Goal: Understand process/instructions: Learn about a topic

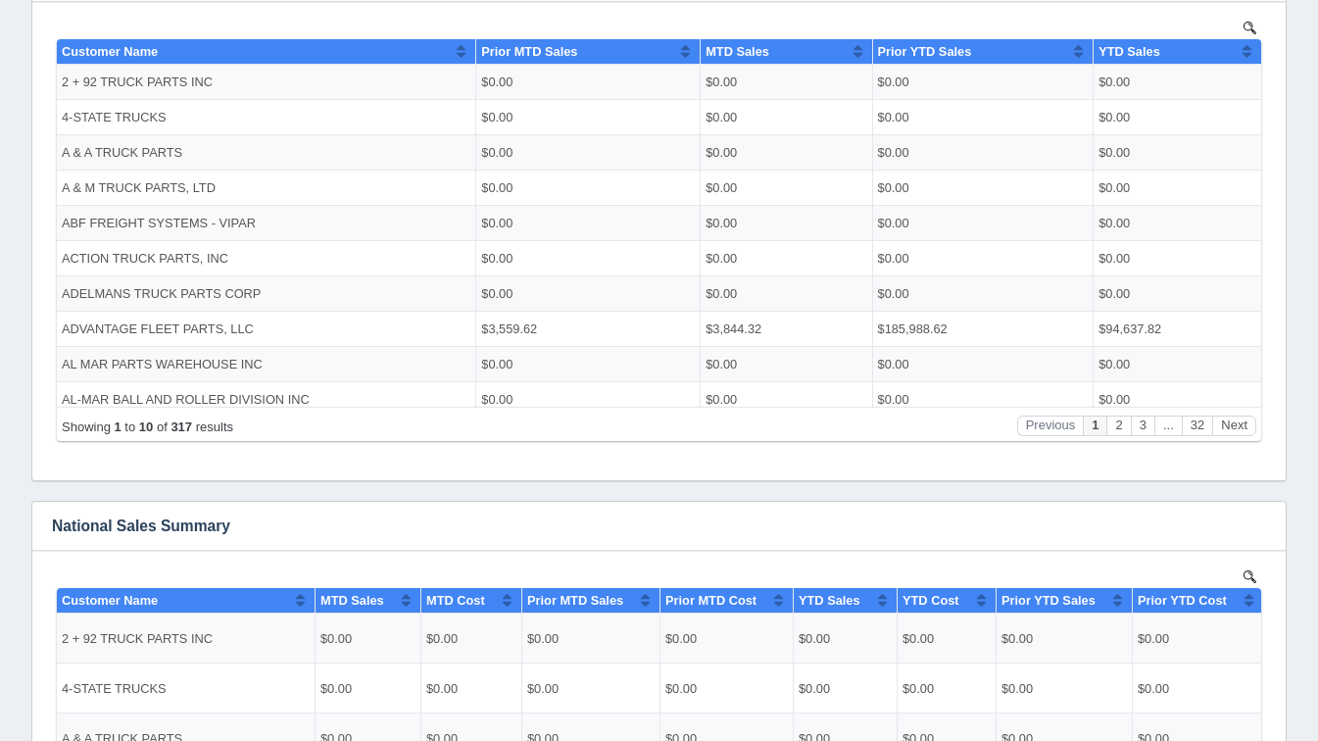
scroll to position [4, 0]
click at [1237, 434] on button "Next" at bounding box center [1234, 424] width 44 height 21
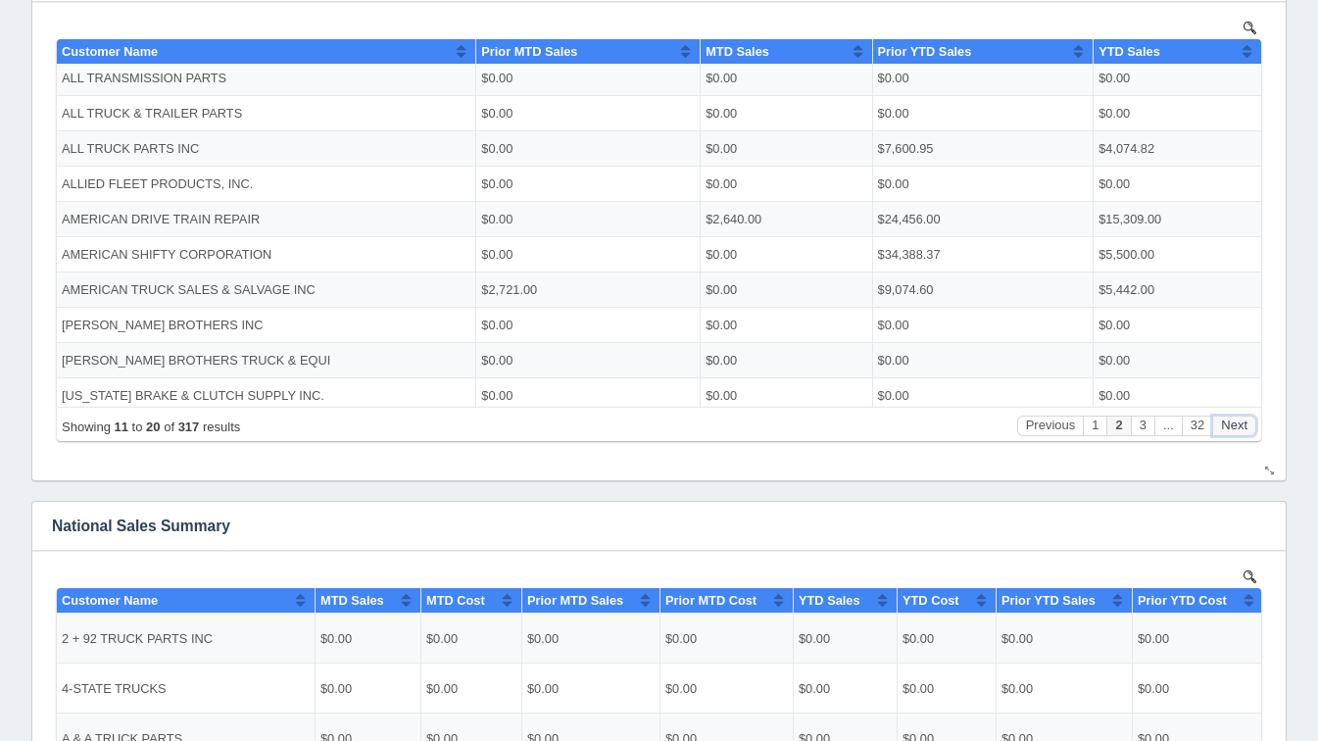
click at [1237, 434] on button "Next" at bounding box center [1234, 424] width 44 height 21
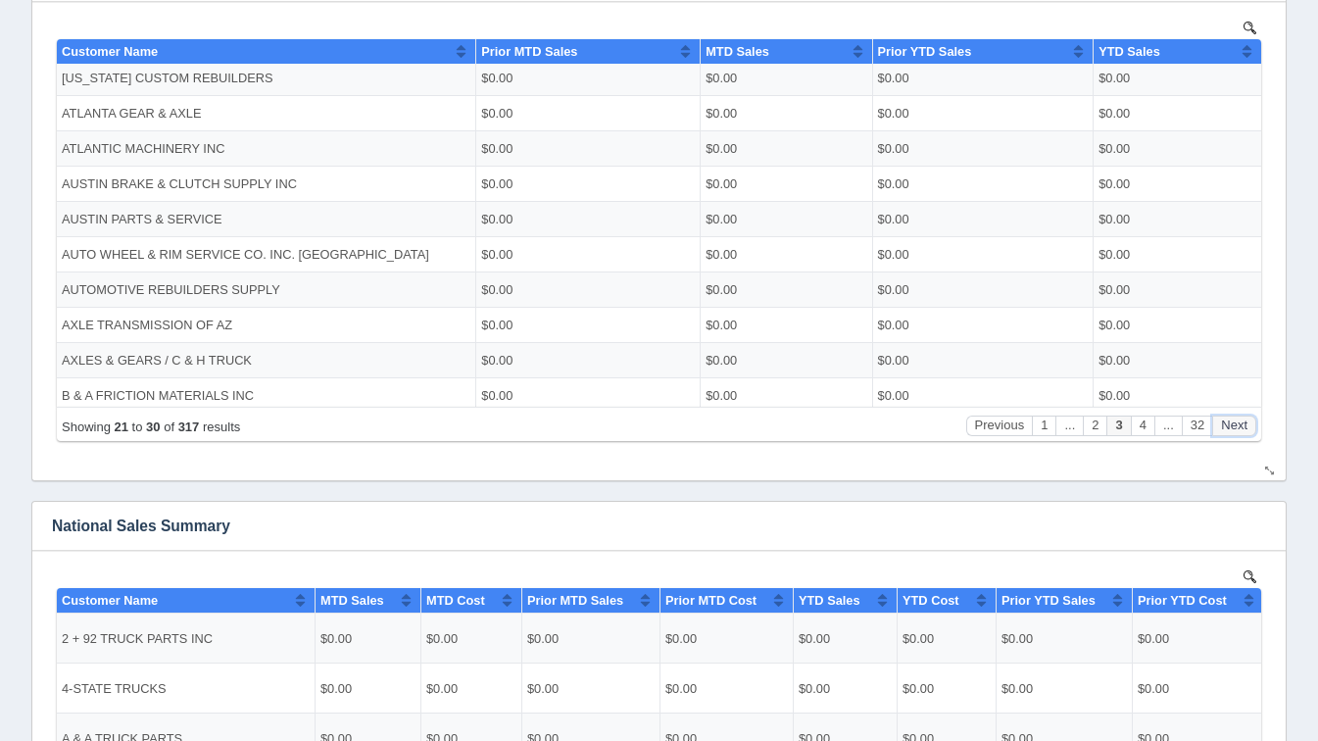
click at [1237, 434] on button "Next" at bounding box center [1234, 424] width 44 height 21
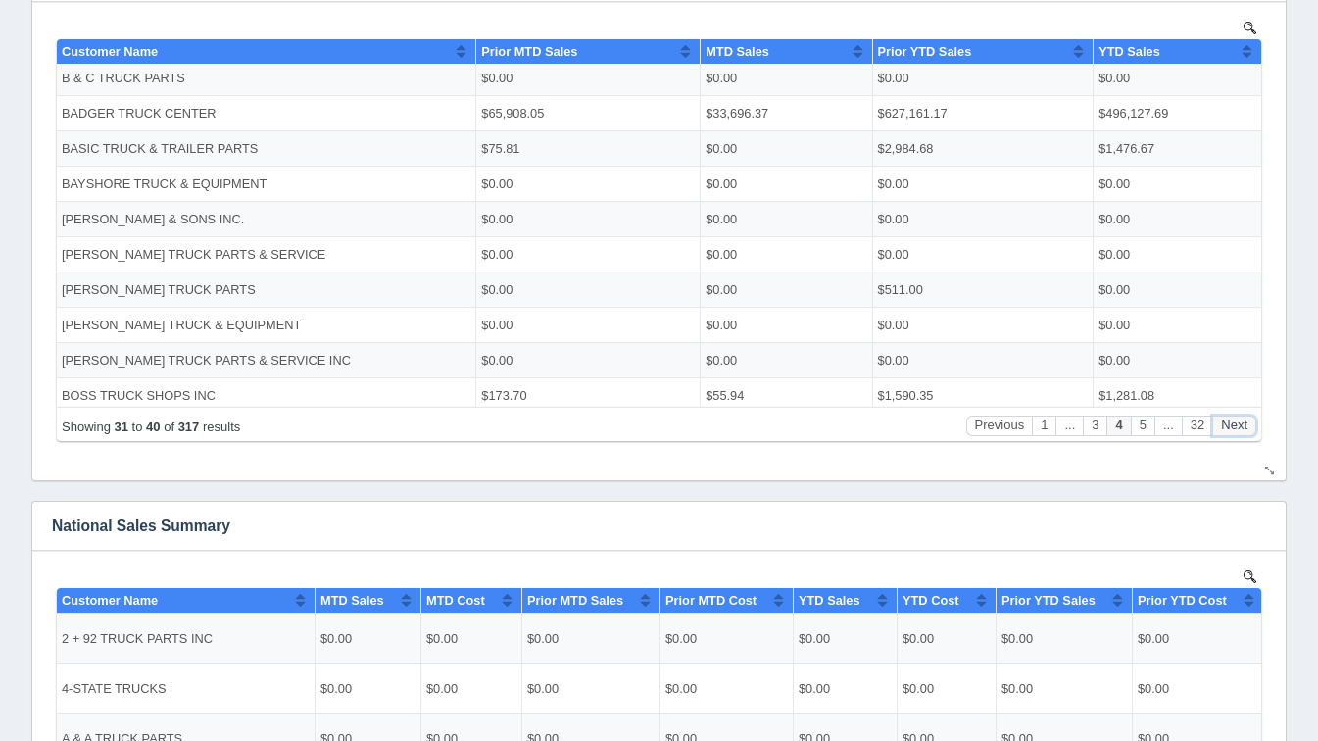
scroll to position [0, 0]
click at [1237, 434] on button "Next" at bounding box center [1234, 424] width 44 height 21
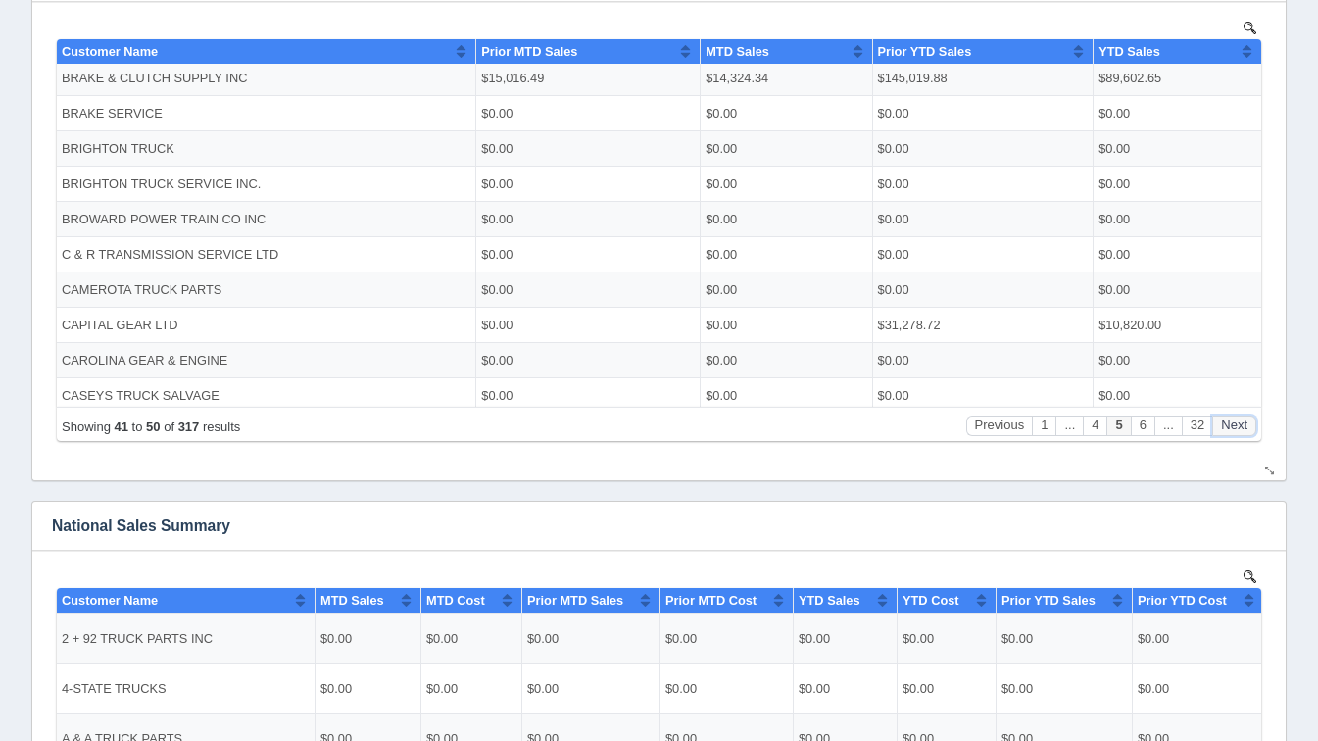
click at [1237, 434] on button "Next" at bounding box center [1234, 424] width 44 height 21
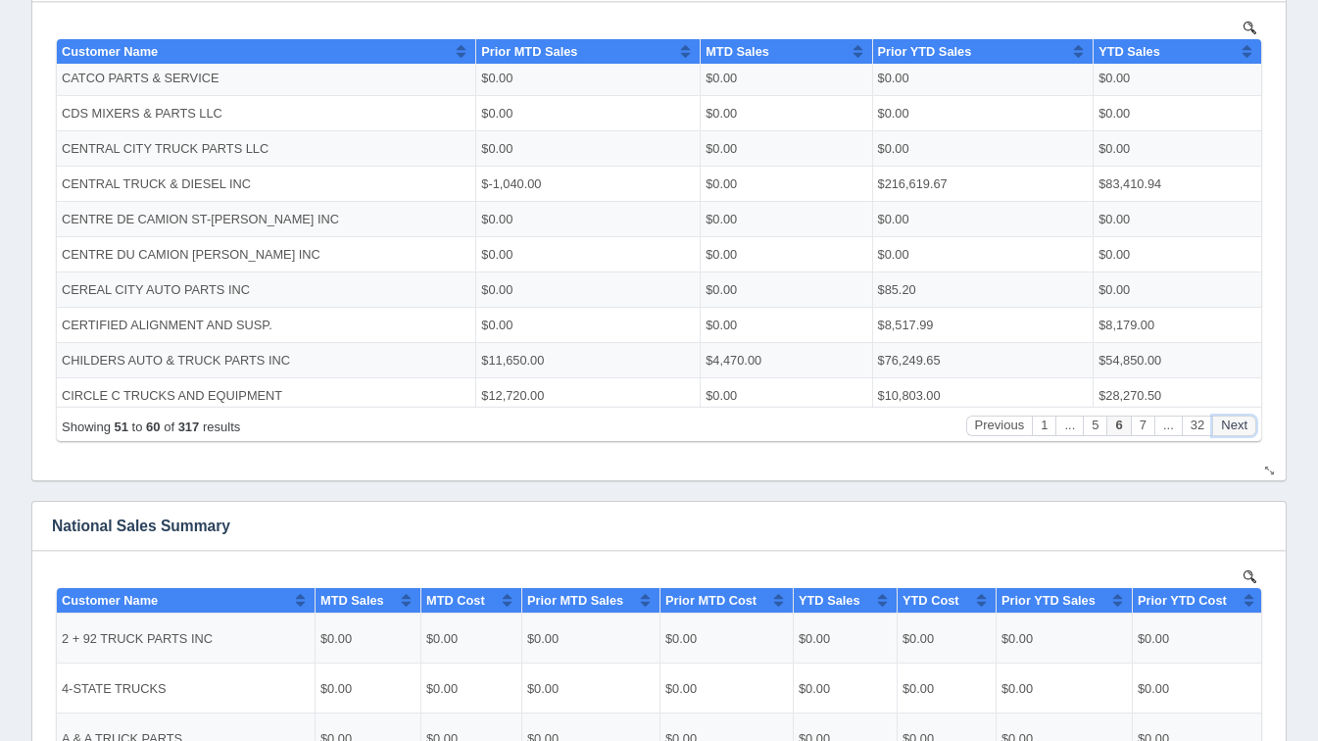
click at [1237, 434] on button "Next" at bounding box center [1234, 424] width 44 height 21
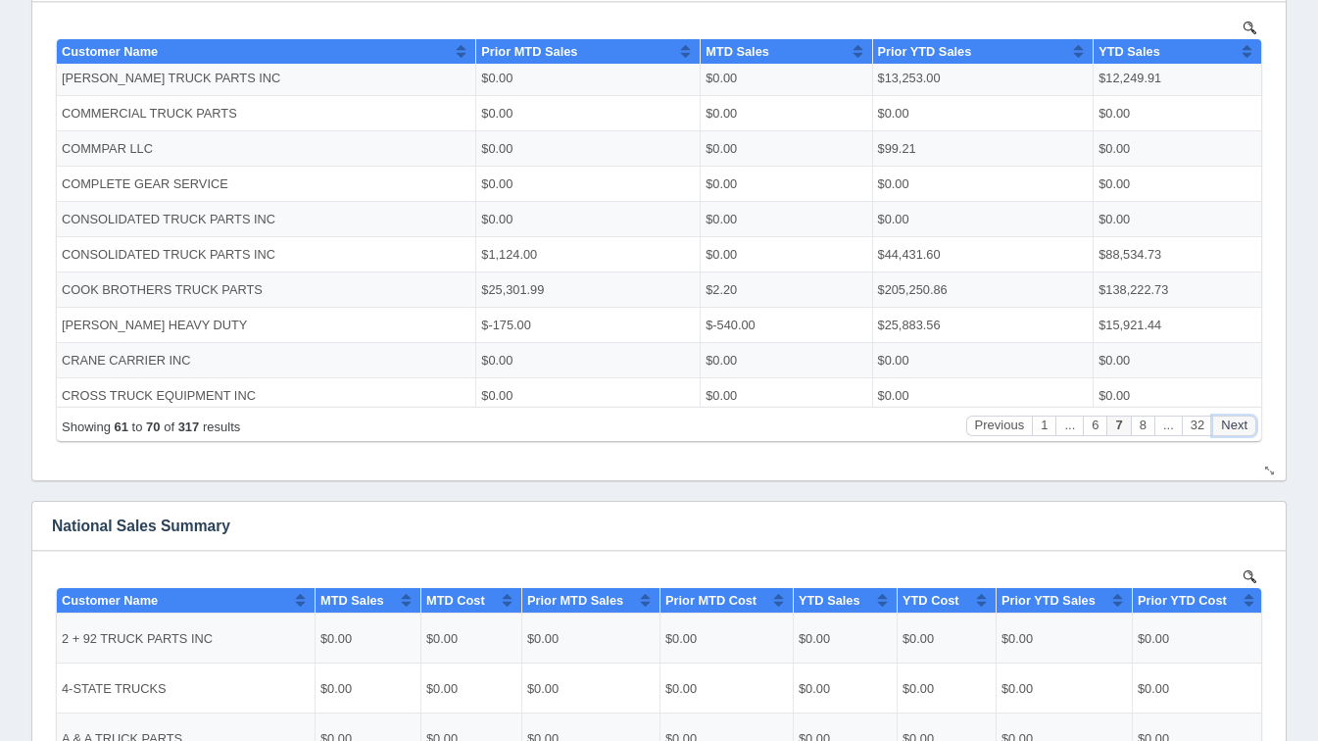
click at [1237, 434] on button "Next" at bounding box center [1234, 424] width 44 height 21
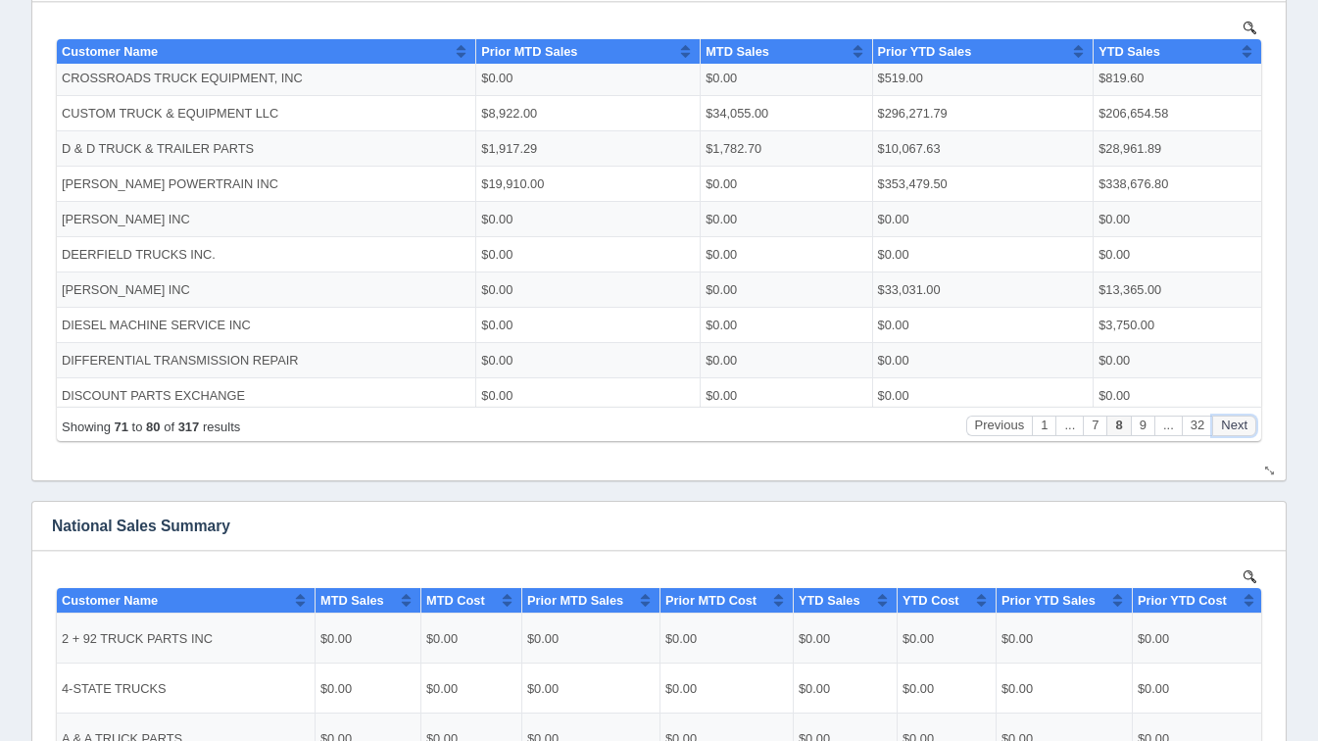
click at [1237, 434] on button "Next" at bounding box center [1234, 424] width 44 height 21
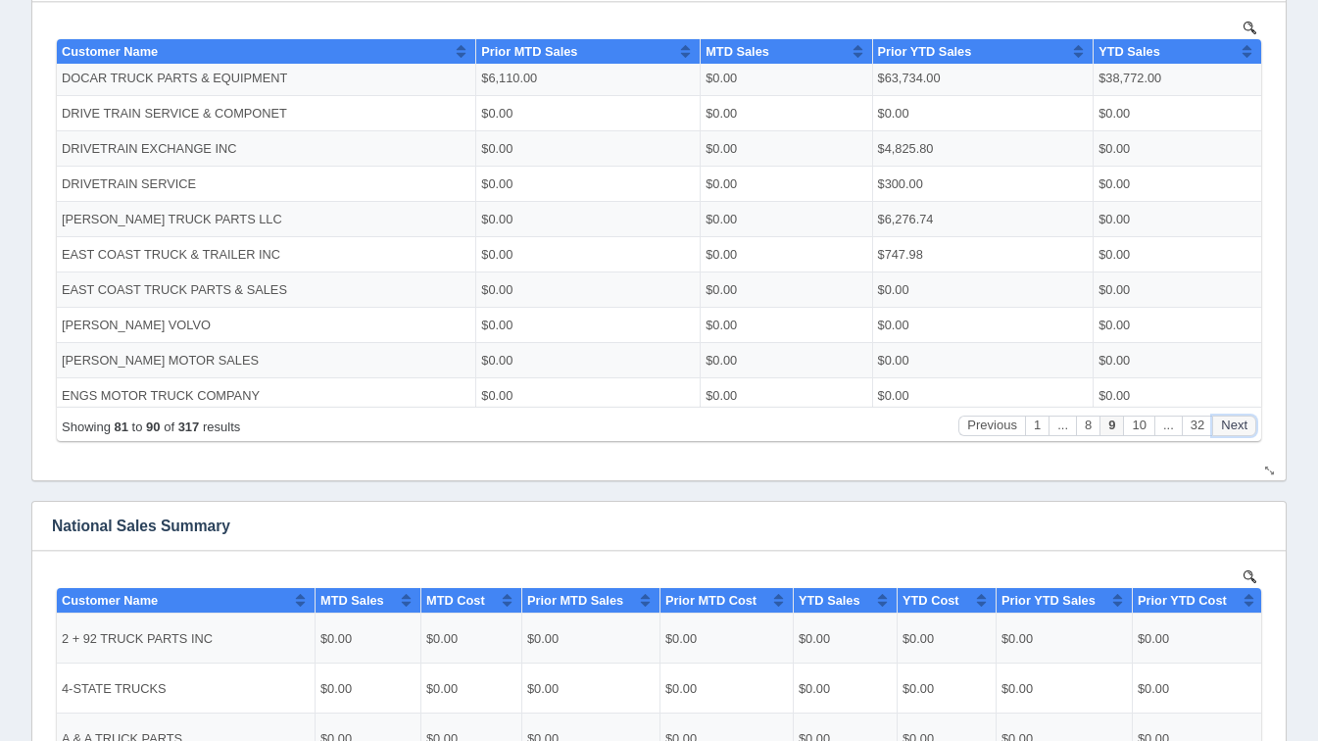
click at [1237, 434] on button "Next" at bounding box center [1234, 424] width 44 height 21
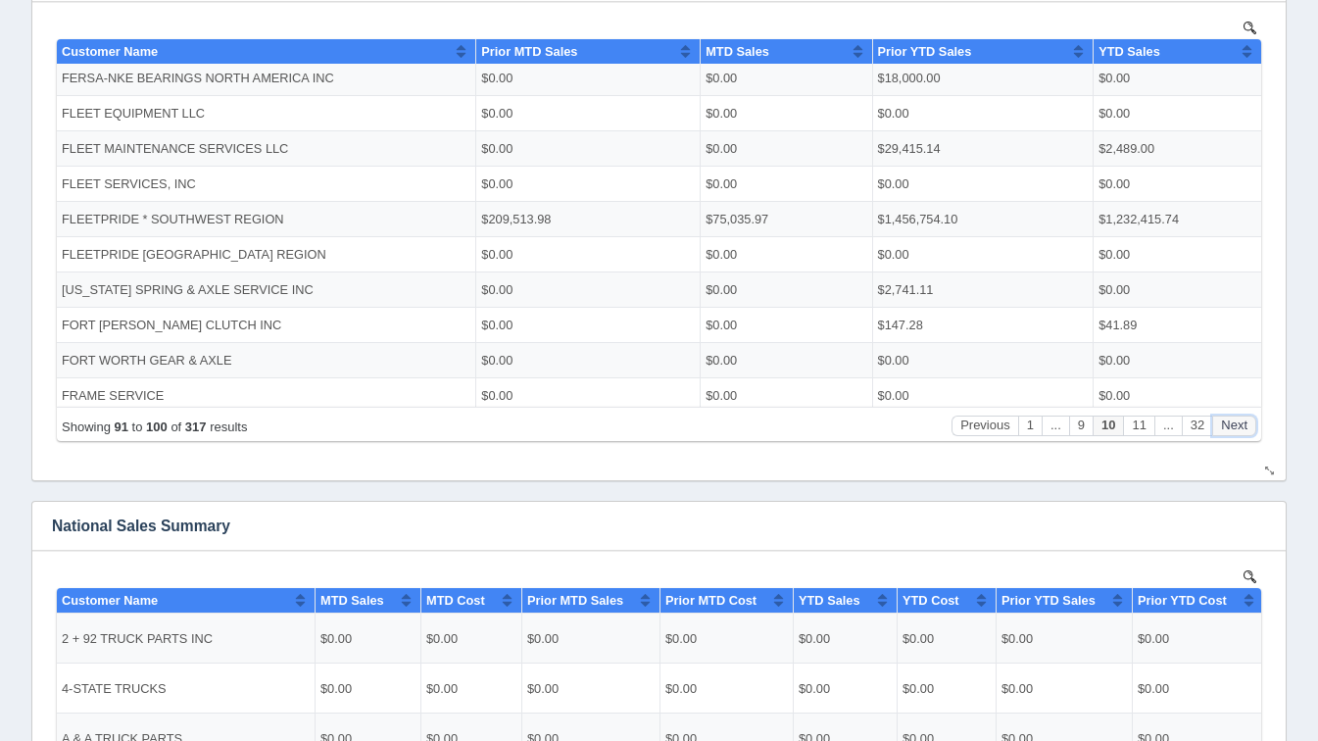
click at [1237, 434] on button "Next" at bounding box center [1234, 424] width 44 height 21
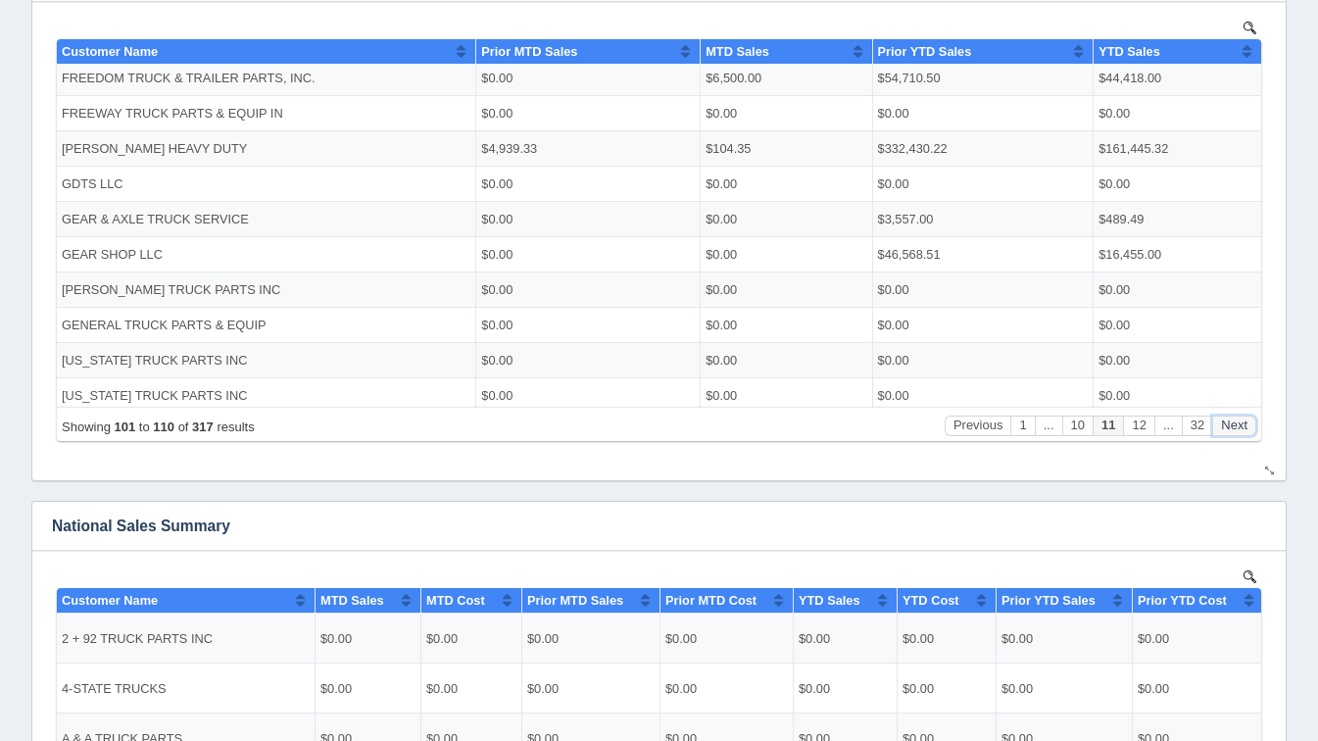
click at [1237, 434] on button "Next" at bounding box center [1234, 424] width 44 height 21
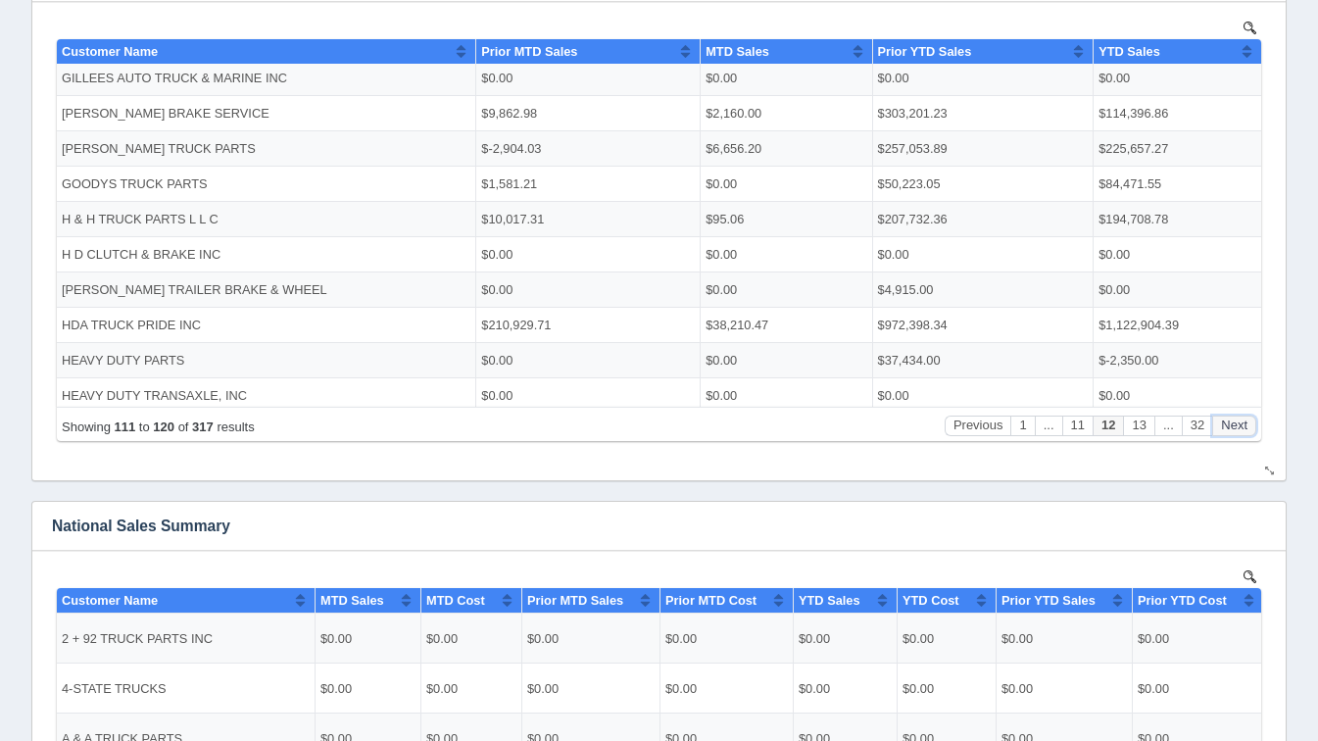
click at [1237, 434] on button "Next" at bounding box center [1234, 424] width 44 height 21
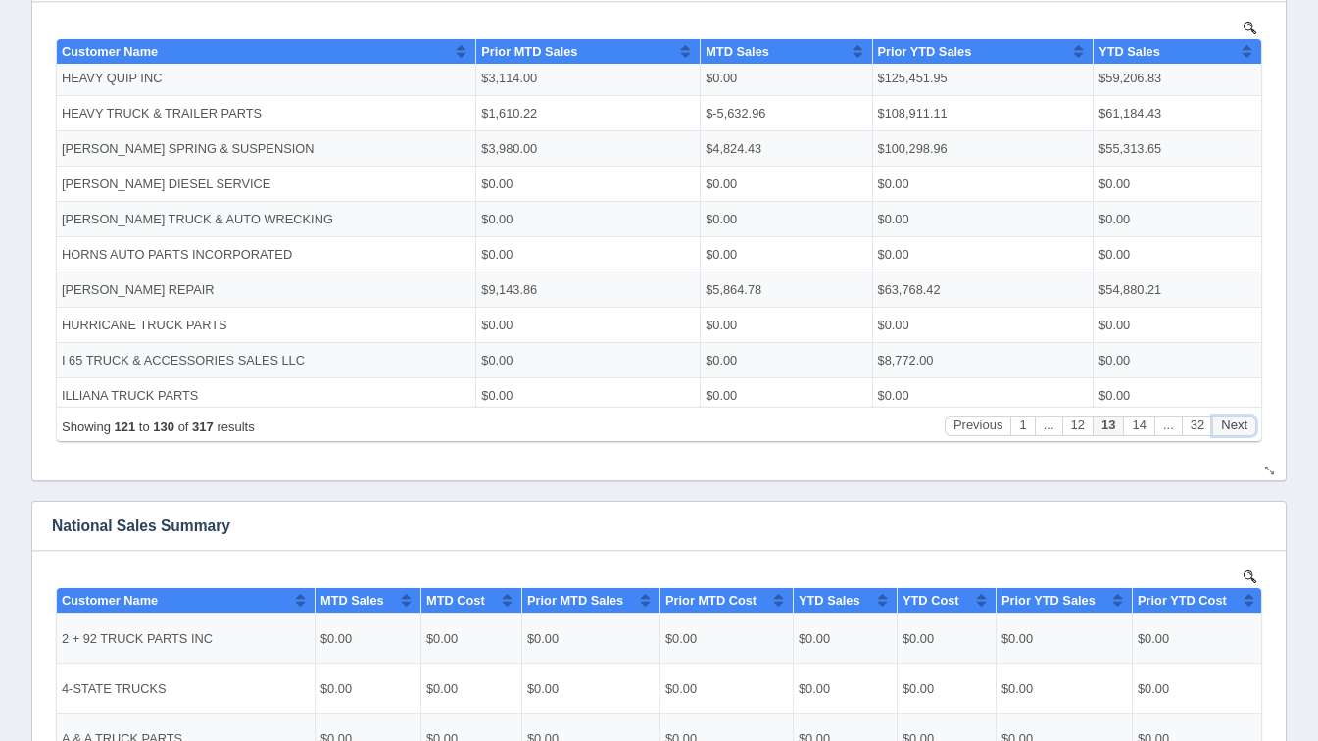
click at [1237, 434] on button "Next" at bounding box center [1234, 424] width 44 height 21
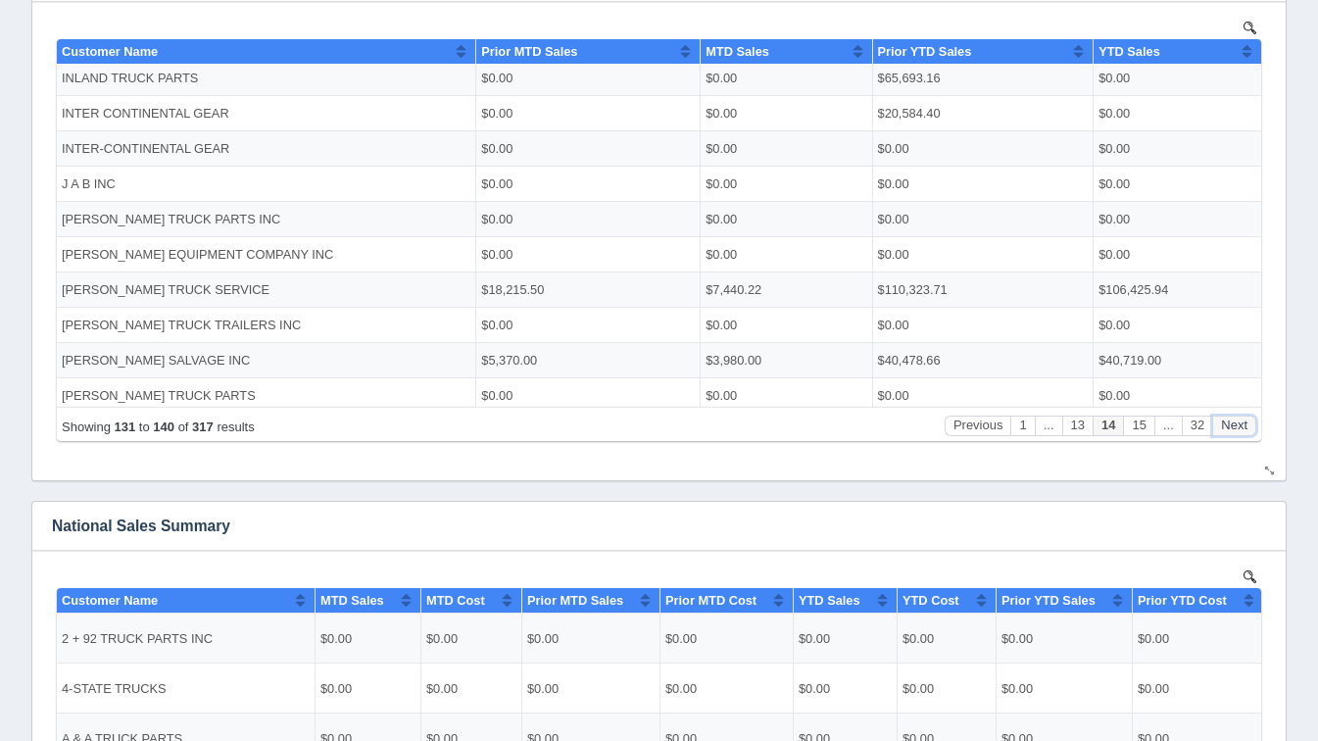
click at [1237, 434] on button "Next" at bounding box center [1234, 424] width 44 height 21
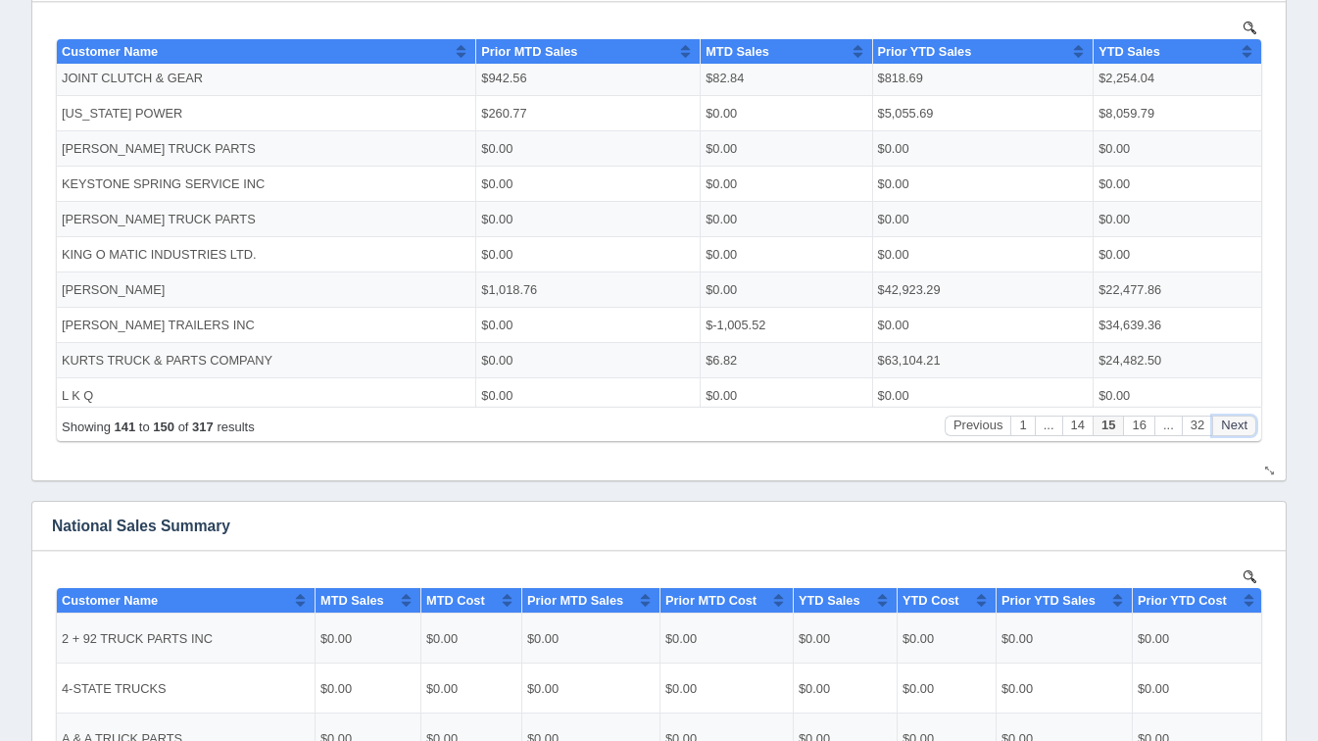
click at [1237, 434] on button "Next" at bounding box center [1234, 424] width 44 height 21
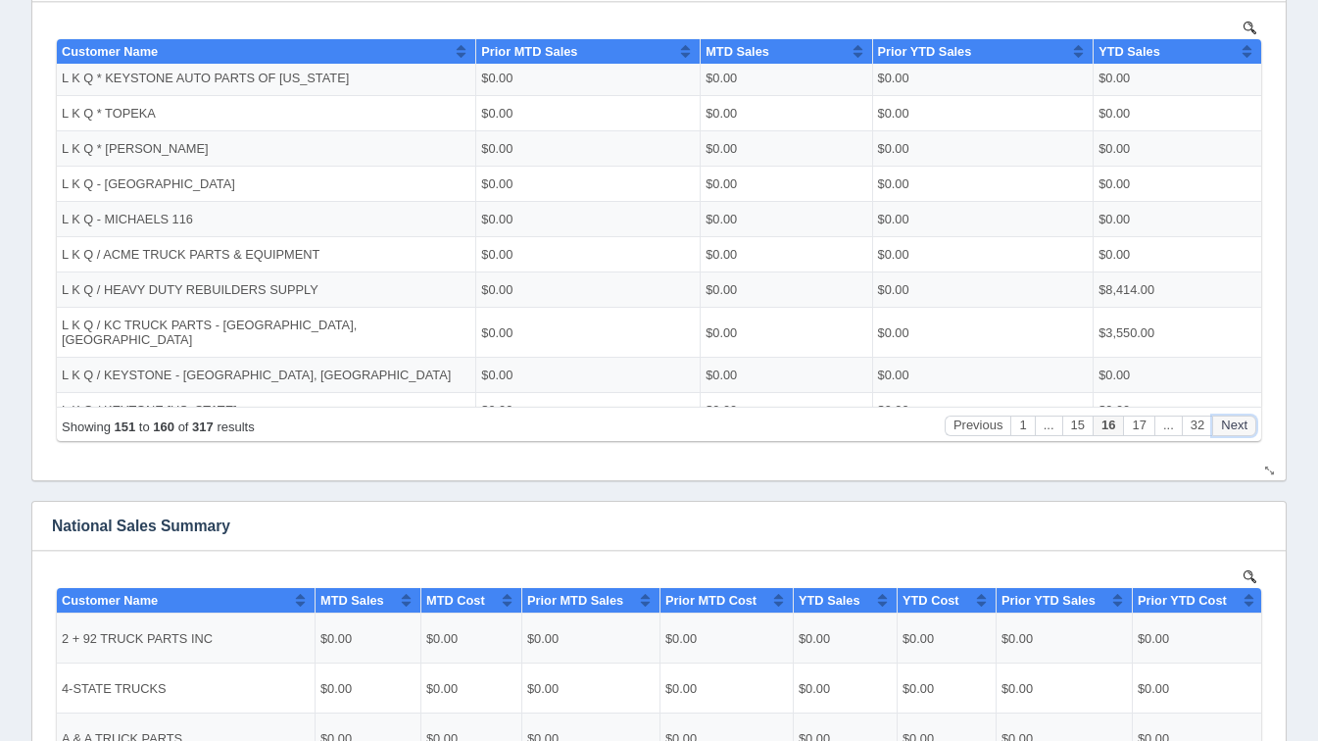
click at [1237, 434] on button "Next" at bounding box center [1234, 424] width 44 height 21
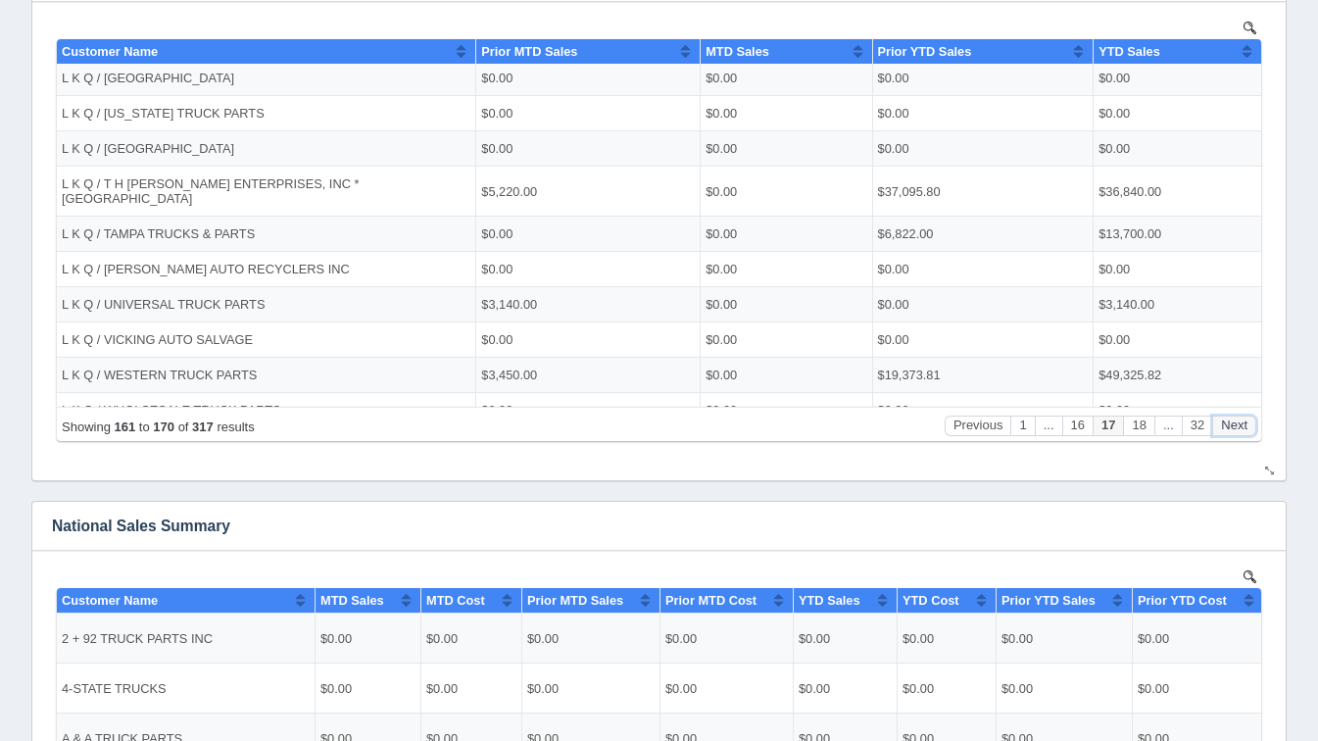
click at [1237, 434] on button "Next" at bounding box center [1234, 424] width 44 height 21
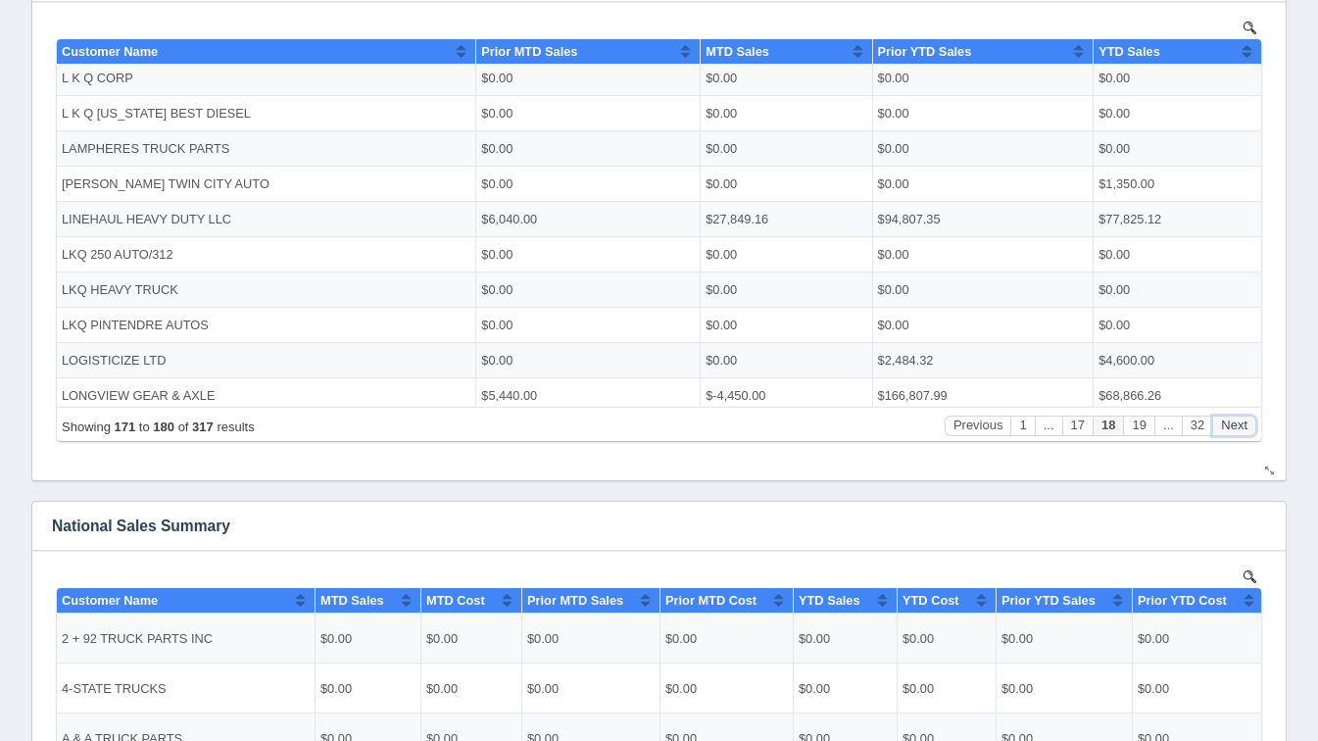
click at [1237, 434] on button "Next" at bounding box center [1234, 424] width 44 height 21
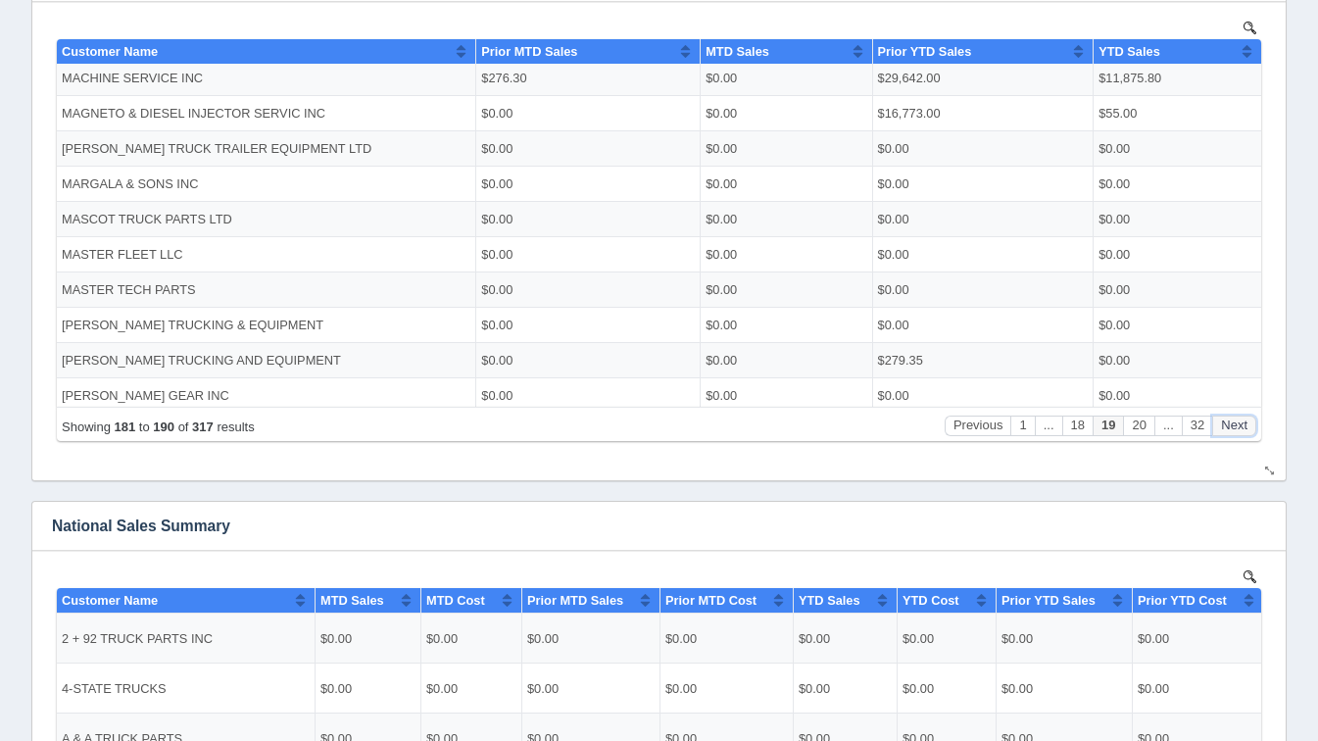
click at [1237, 434] on button "Next" at bounding box center [1234, 424] width 44 height 21
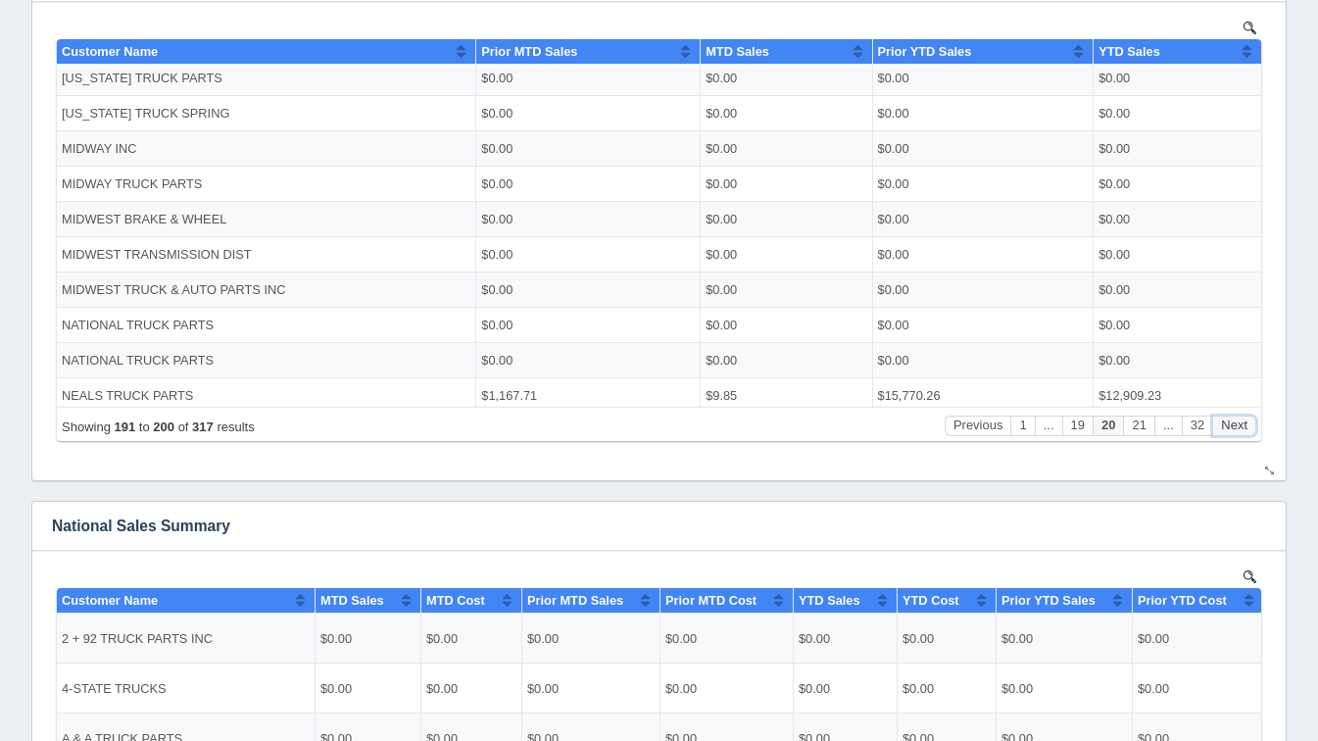
click at [1237, 434] on button "Next" at bounding box center [1234, 424] width 44 height 21
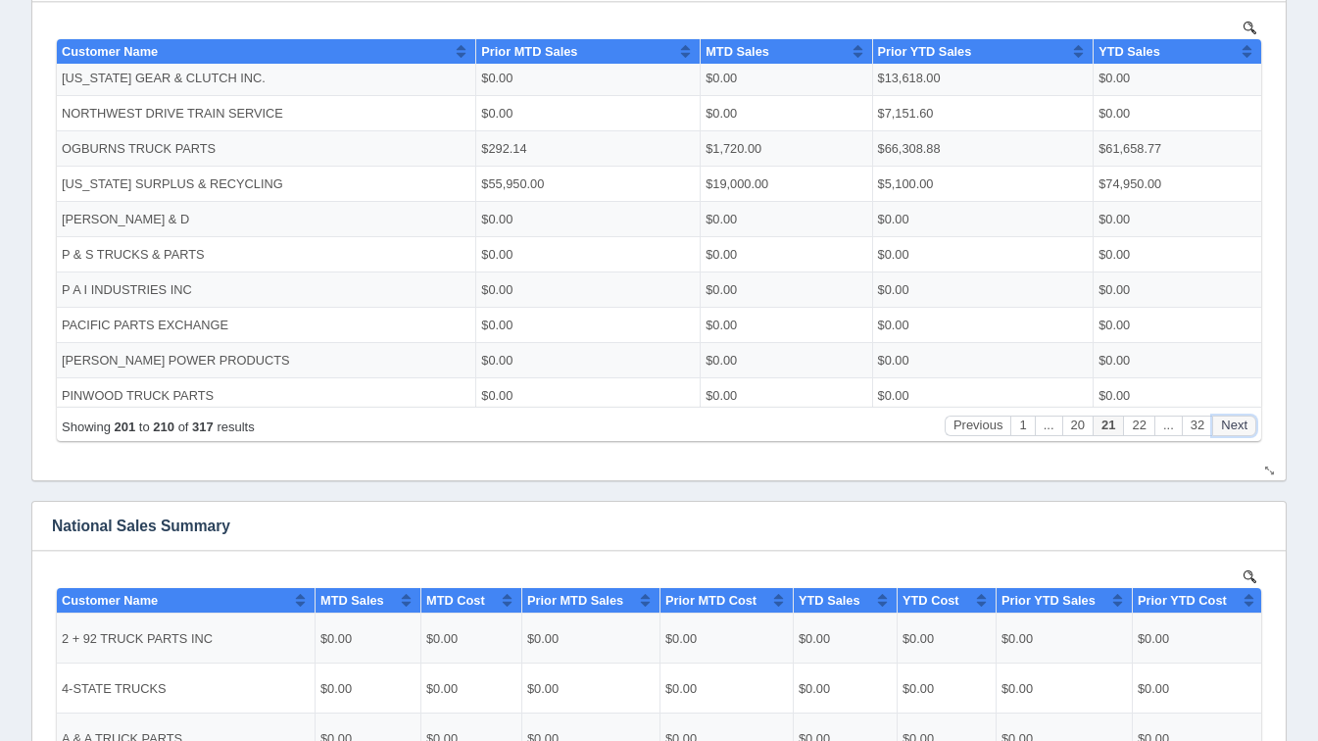
click at [1237, 434] on button "Next" at bounding box center [1234, 424] width 44 height 21
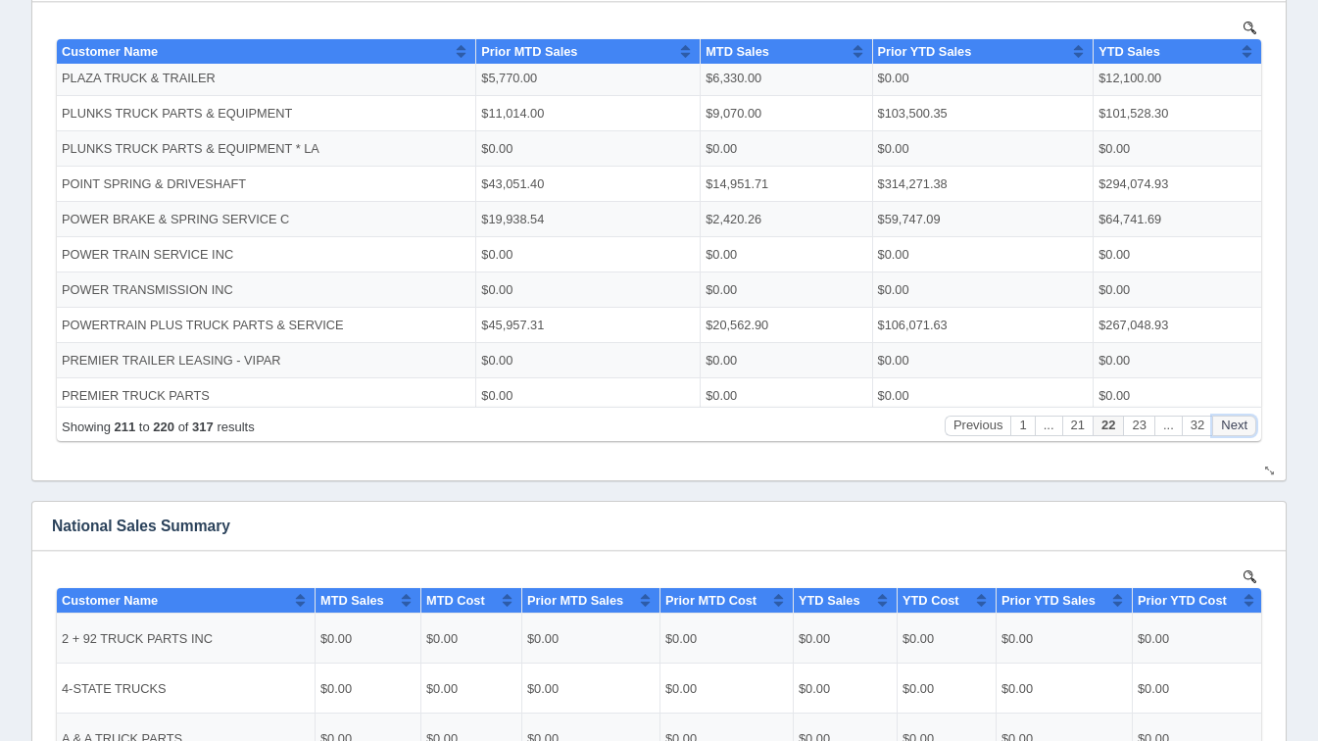
click at [1237, 434] on button "Next" at bounding box center [1234, 424] width 44 height 21
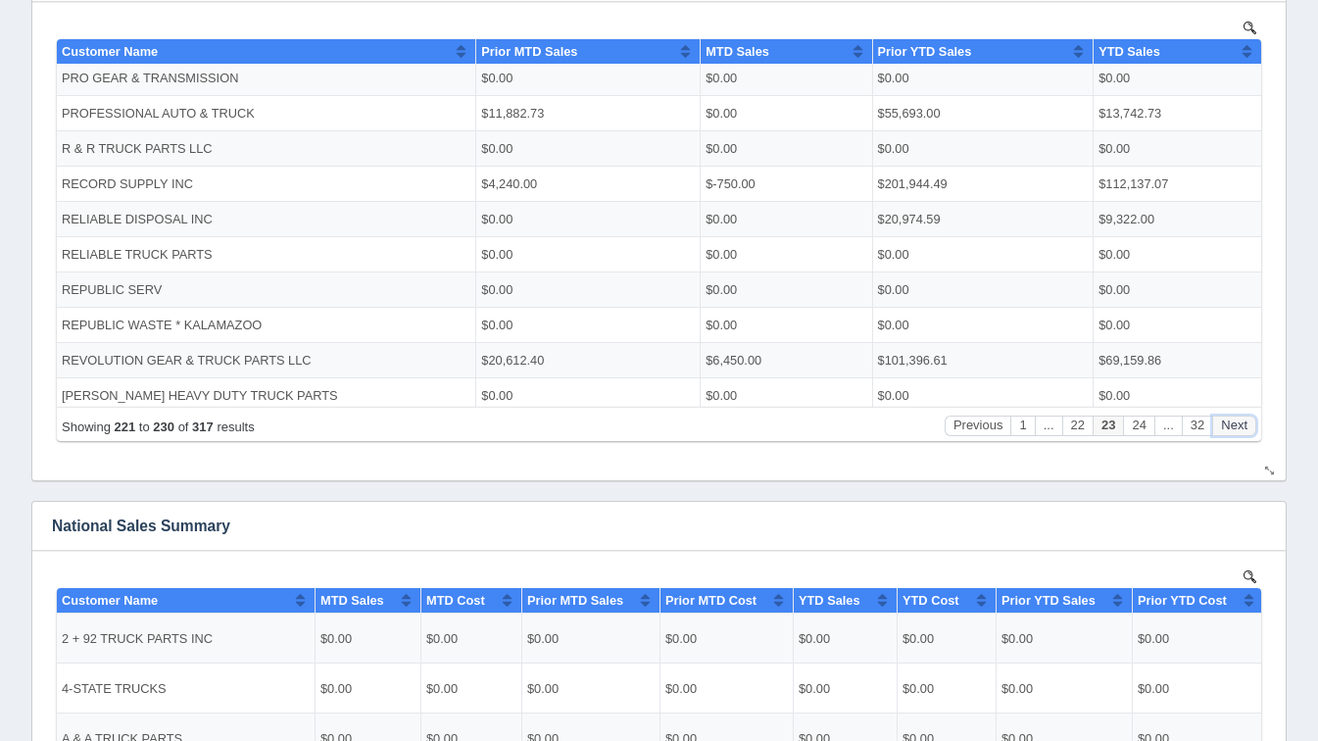
click at [1237, 434] on button "Next" at bounding box center [1234, 424] width 44 height 21
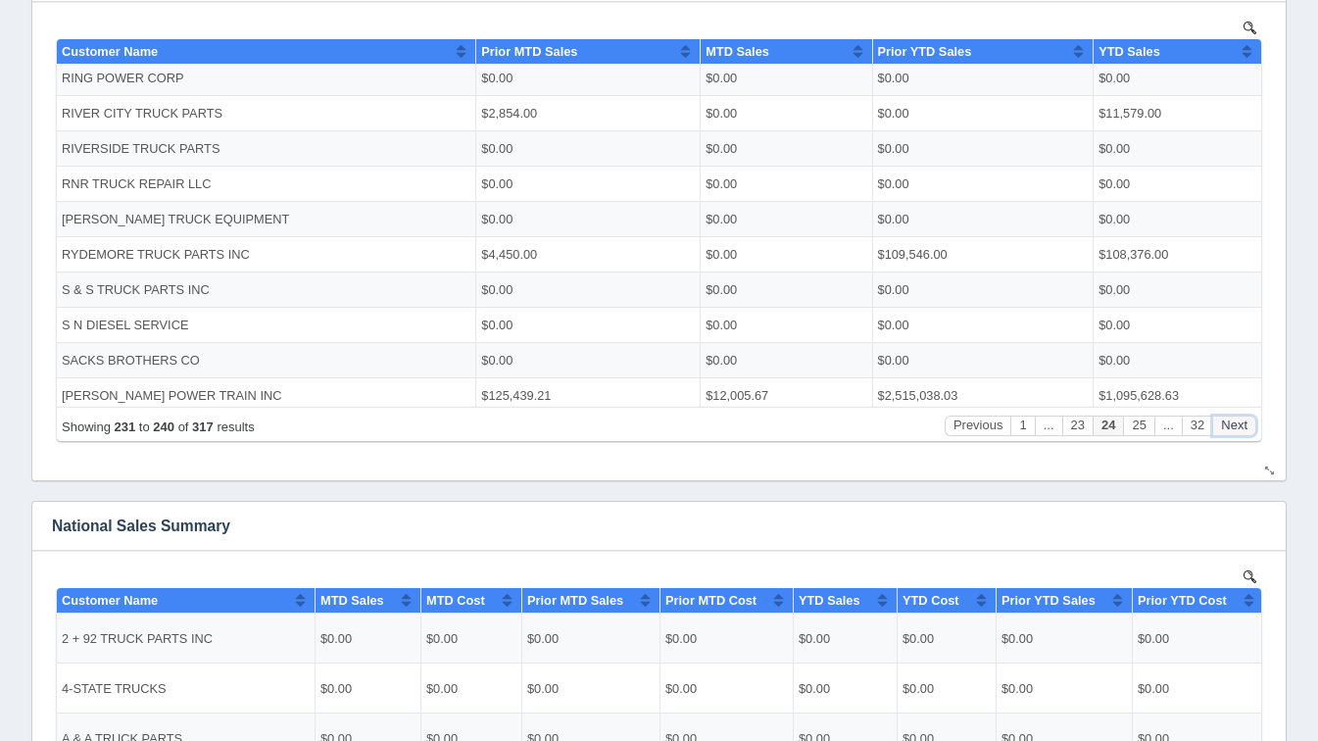
click at [1237, 434] on button "Next" at bounding box center [1234, 424] width 44 height 21
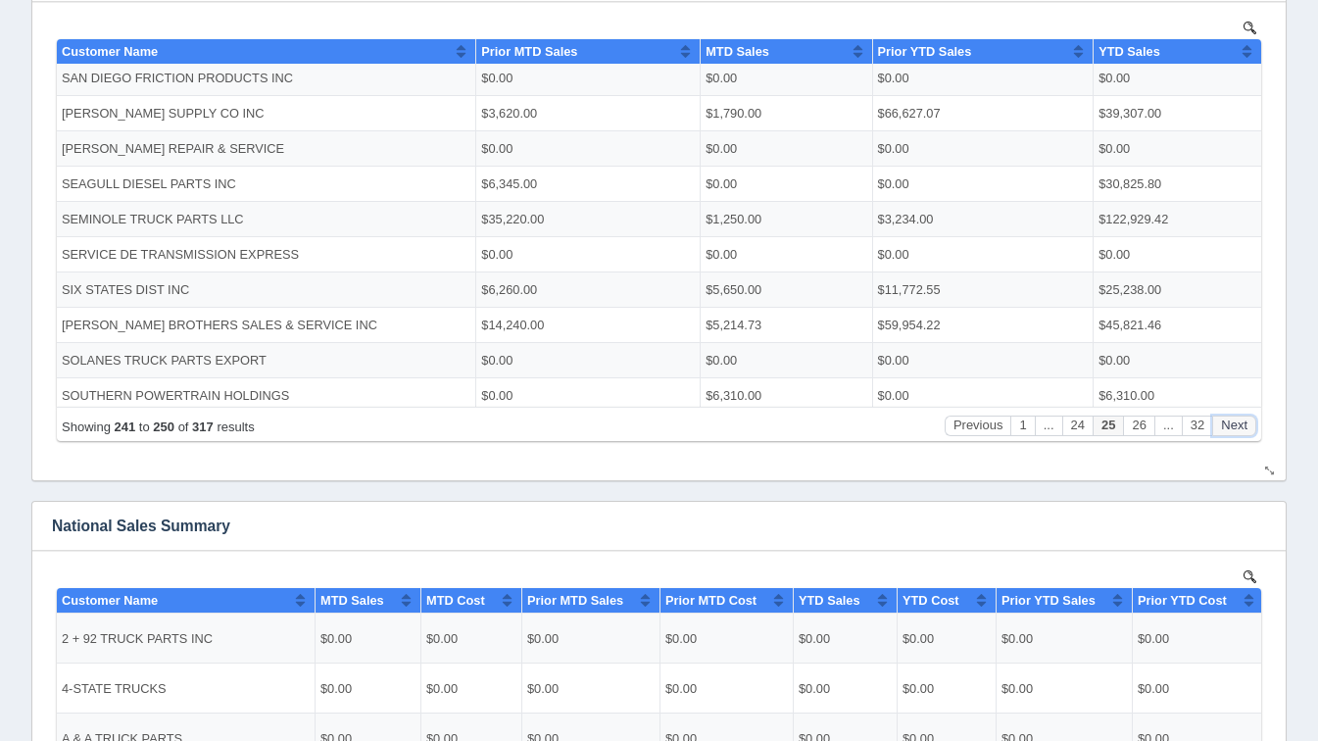
click at [1237, 434] on button "Next" at bounding box center [1234, 424] width 44 height 21
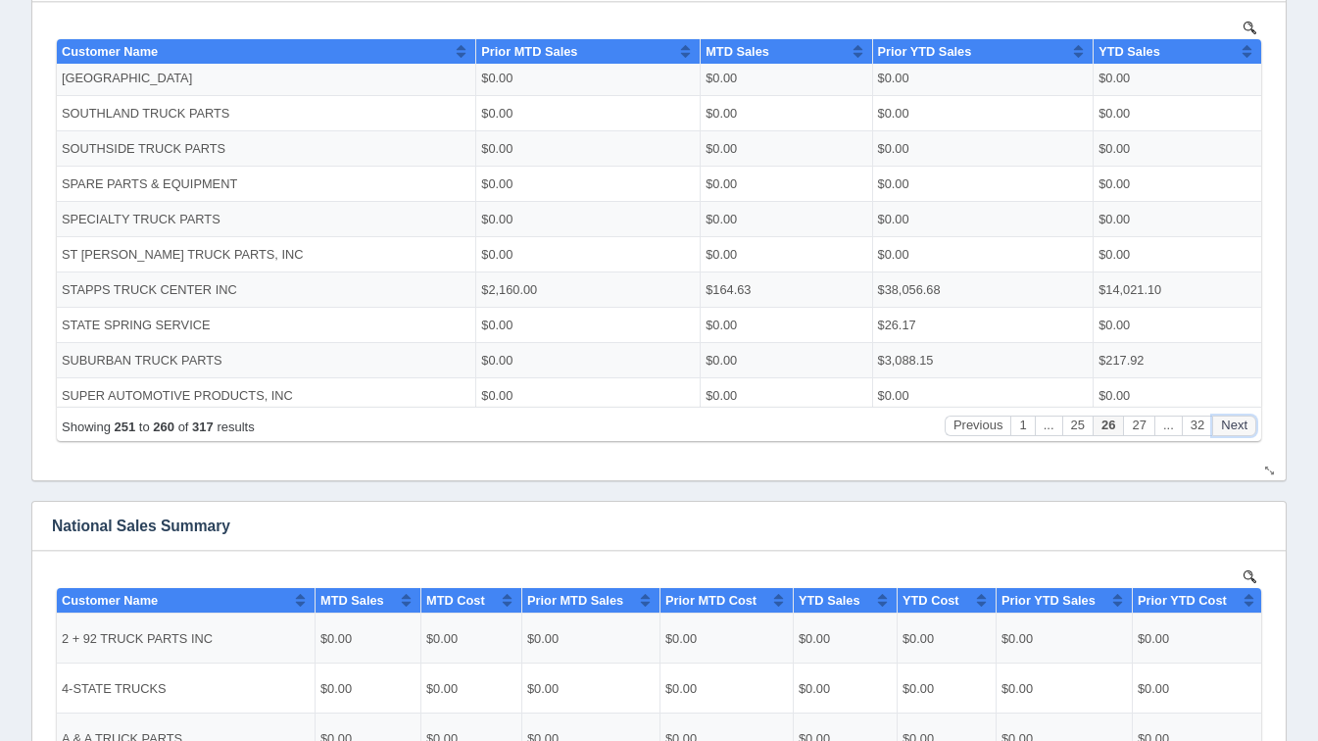
click at [1237, 434] on button "Next" at bounding box center [1234, 424] width 44 height 21
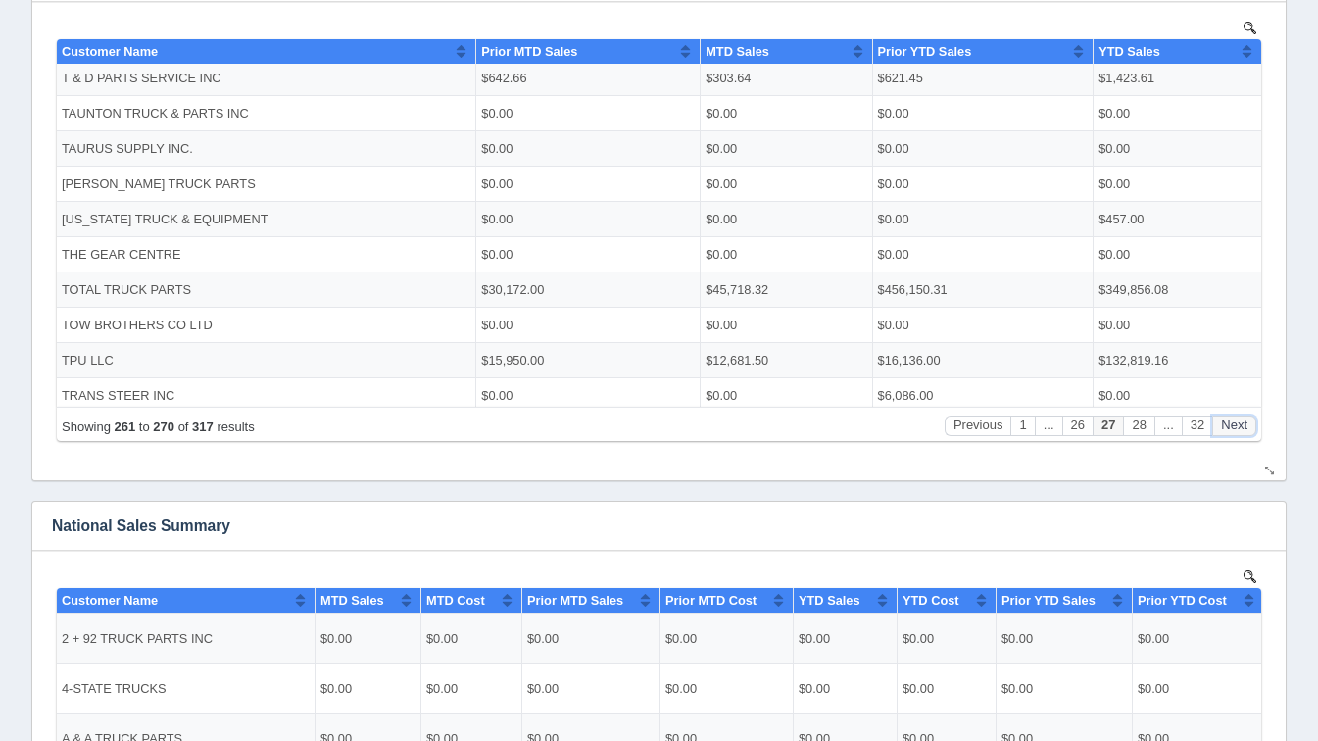
click at [1237, 434] on button "Next" at bounding box center [1234, 424] width 44 height 21
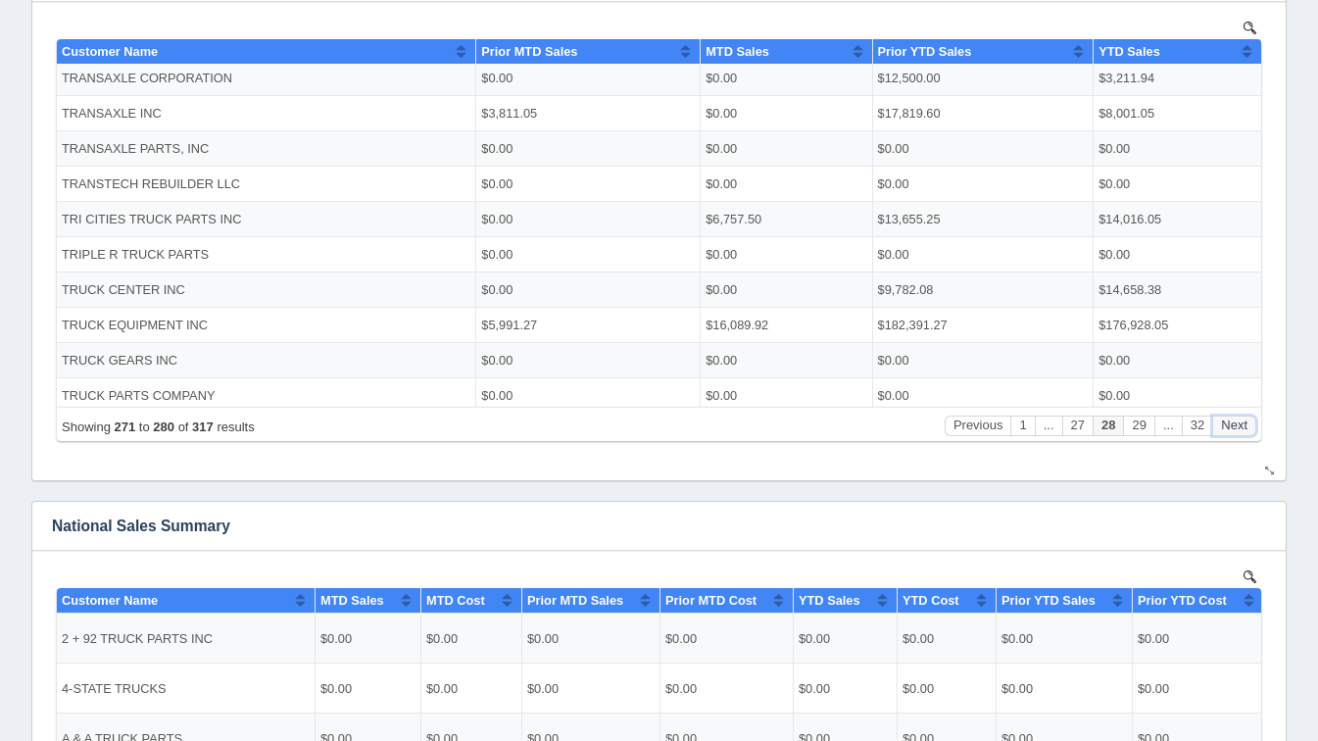
click at [1237, 434] on button "Next" at bounding box center [1234, 424] width 44 height 21
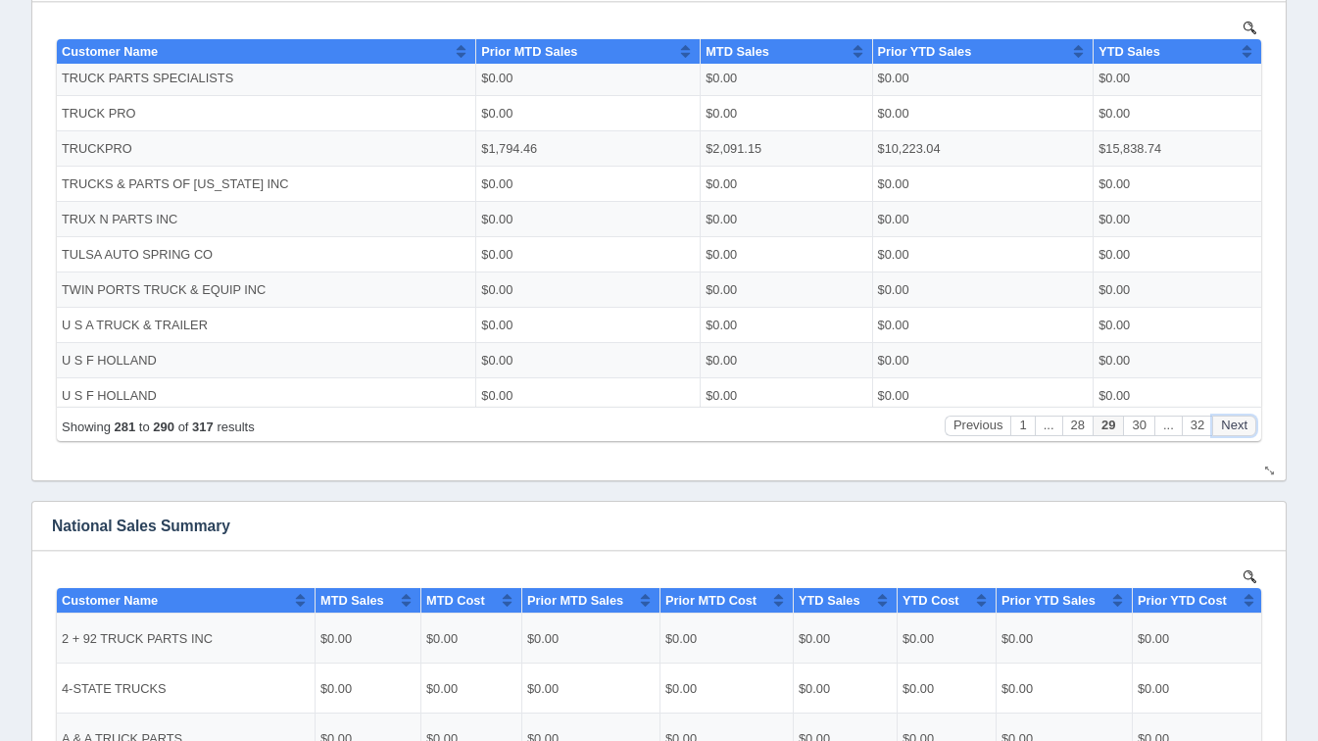
click at [1237, 434] on button "Next" at bounding box center [1234, 424] width 44 height 21
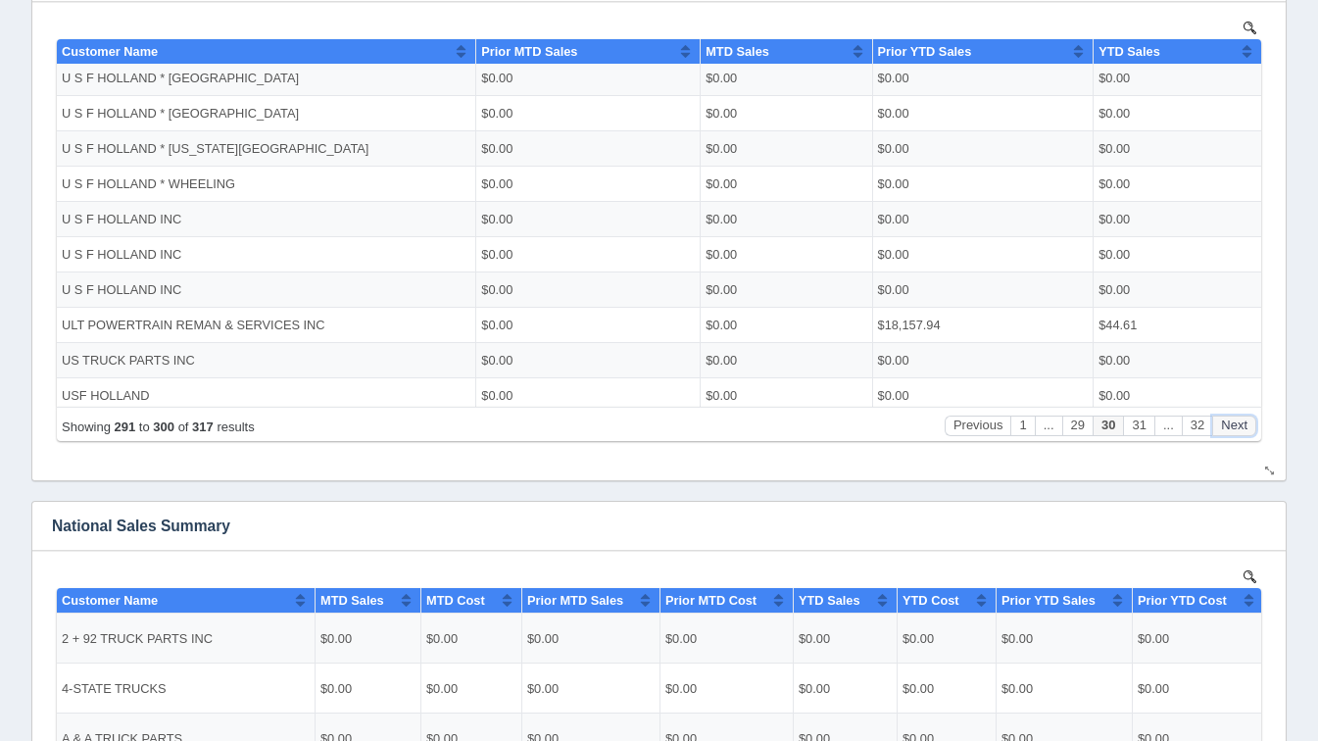
click at [1237, 434] on button "Next" at bounding box center [1234, 424] width 44 height 21
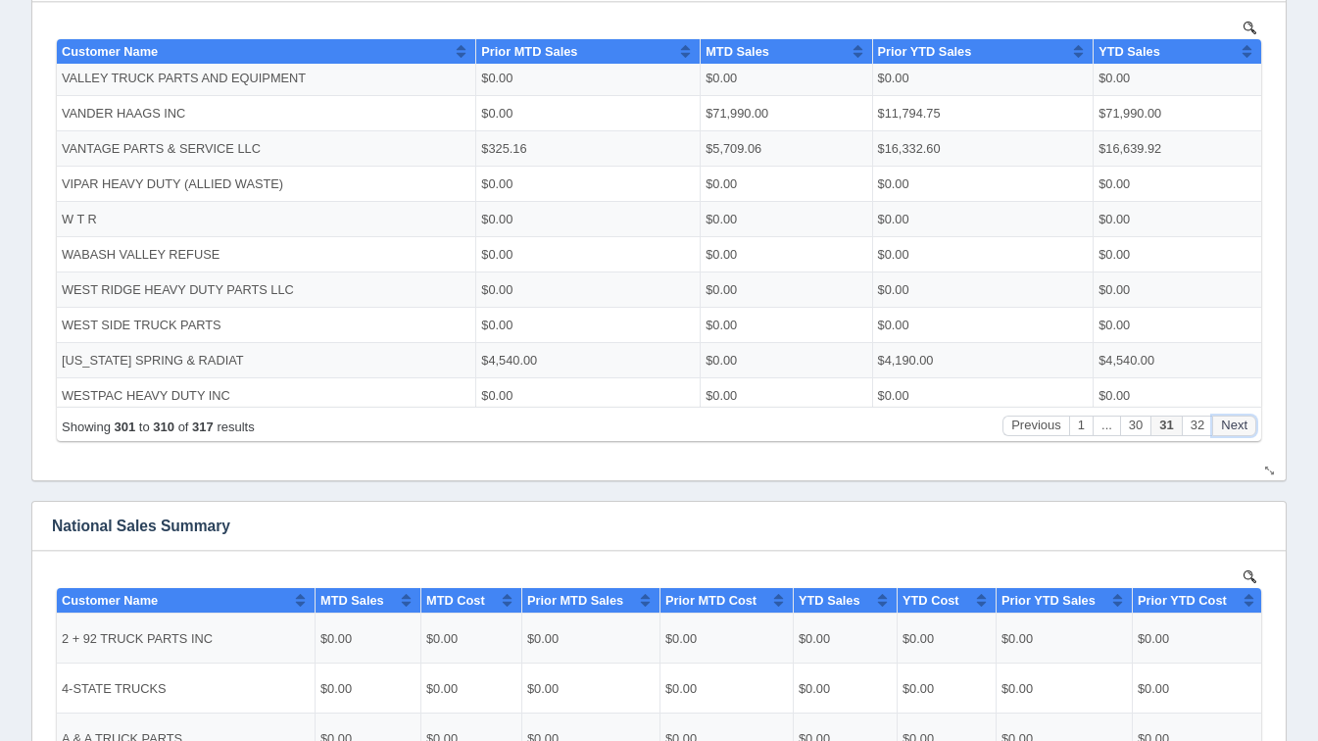
click at [1237, 434] on button "Next" at bounding box center [1234, 424] width 44 height 21
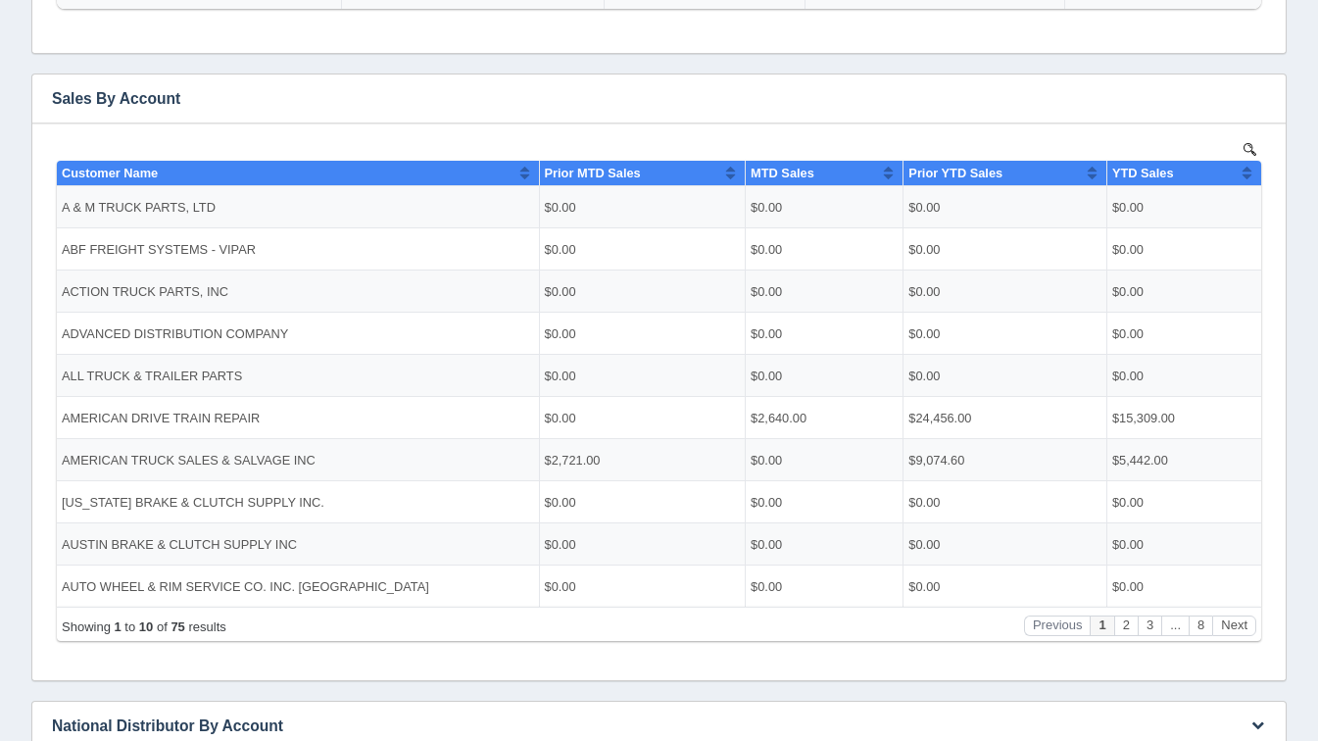
scroll to position [299, 0]
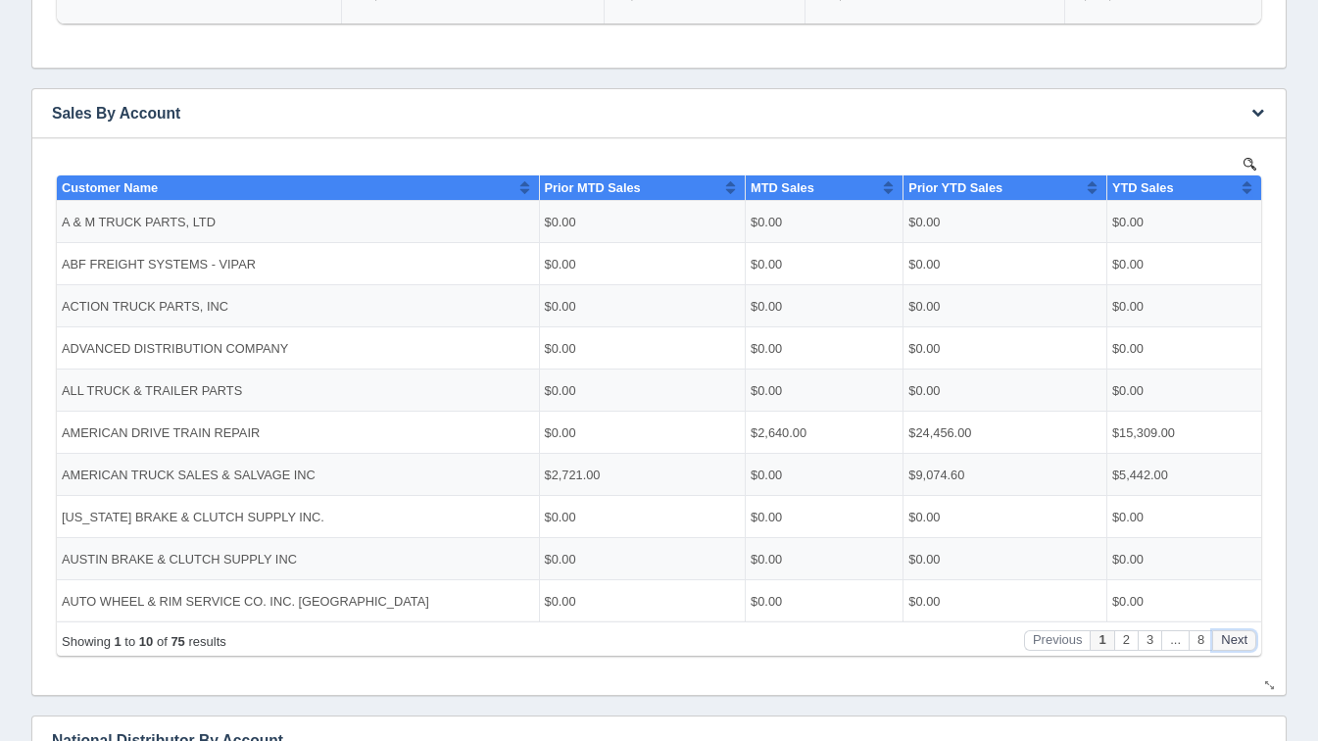
click at [1229, 646] on button "Next" at bounding box center [1234, 639] width 44 height 21
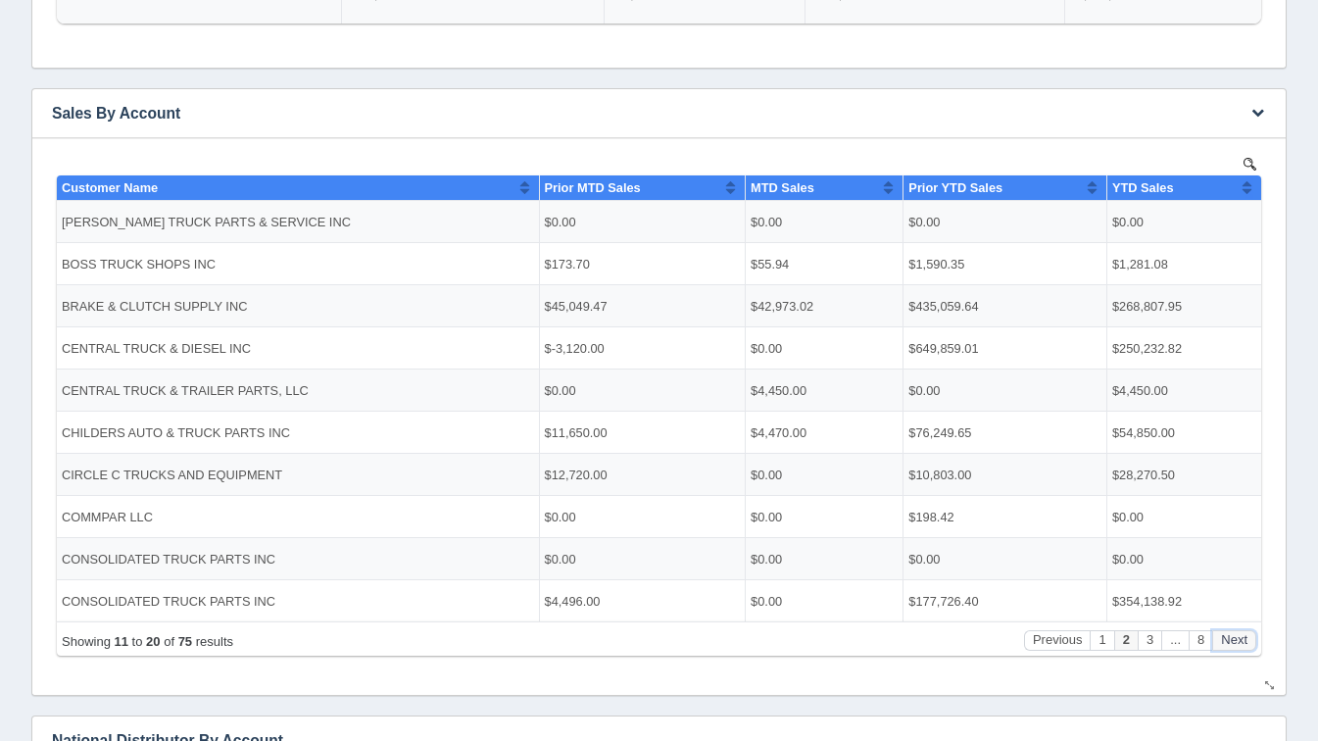
click at [1229, 646] on button "Next" at bounding box center [1234, 639] width 44 height 21
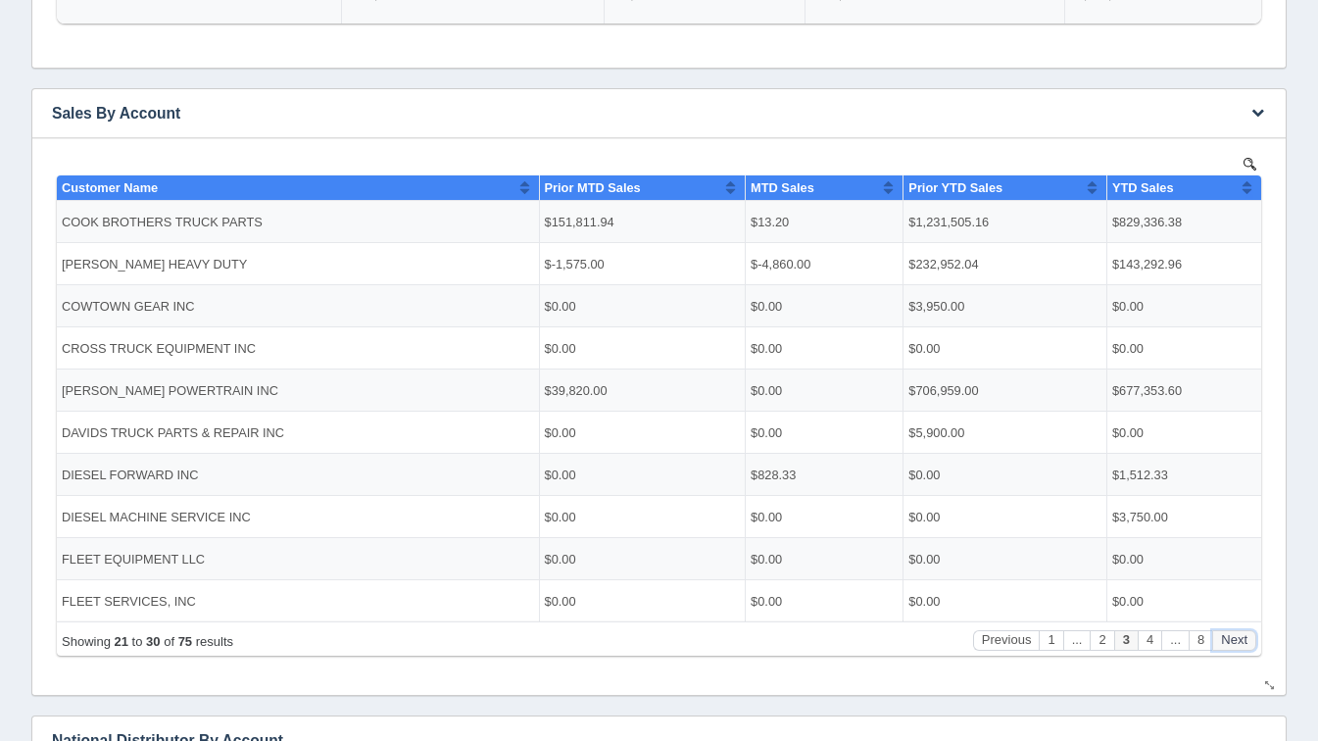
click at [1229, 646] on button "Next" at bounding box center [1234, 639] width 44 height 21
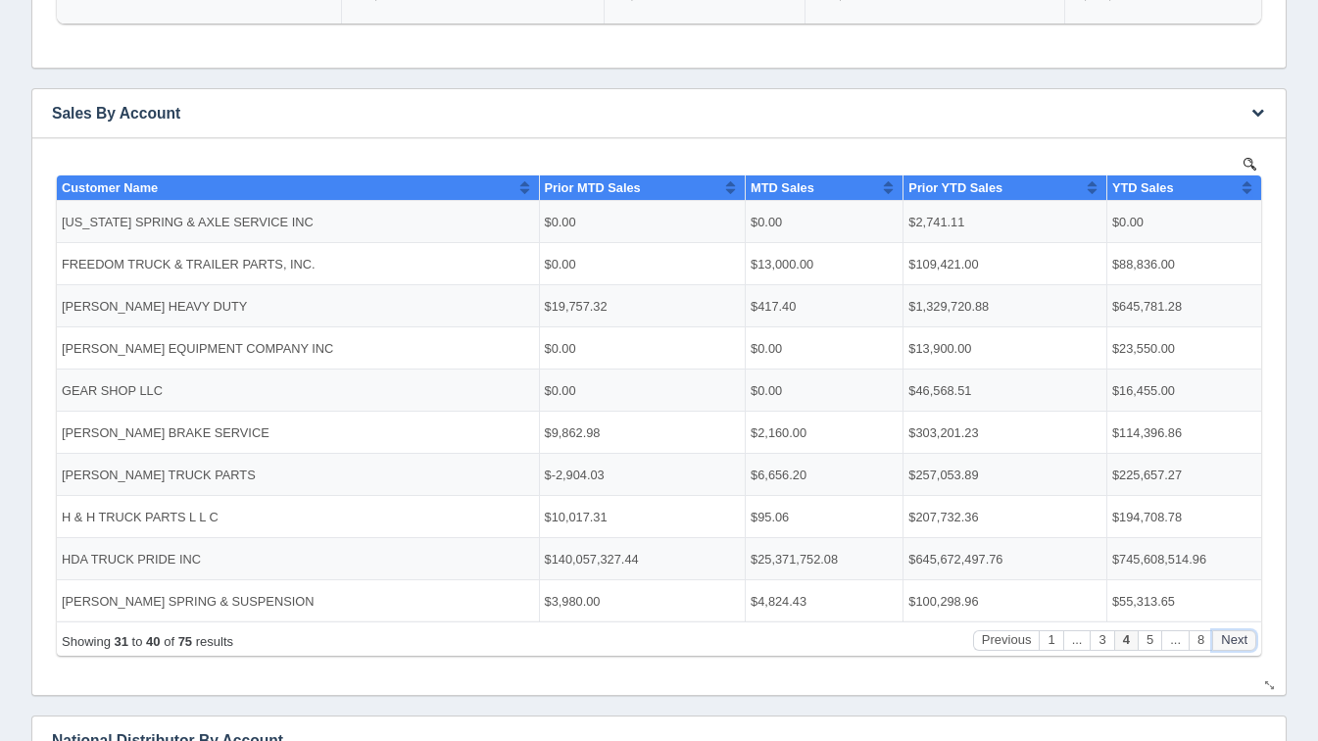
click at [1229, 646] on button "Next" at bounding box center [1234, 639] width 44 height 21
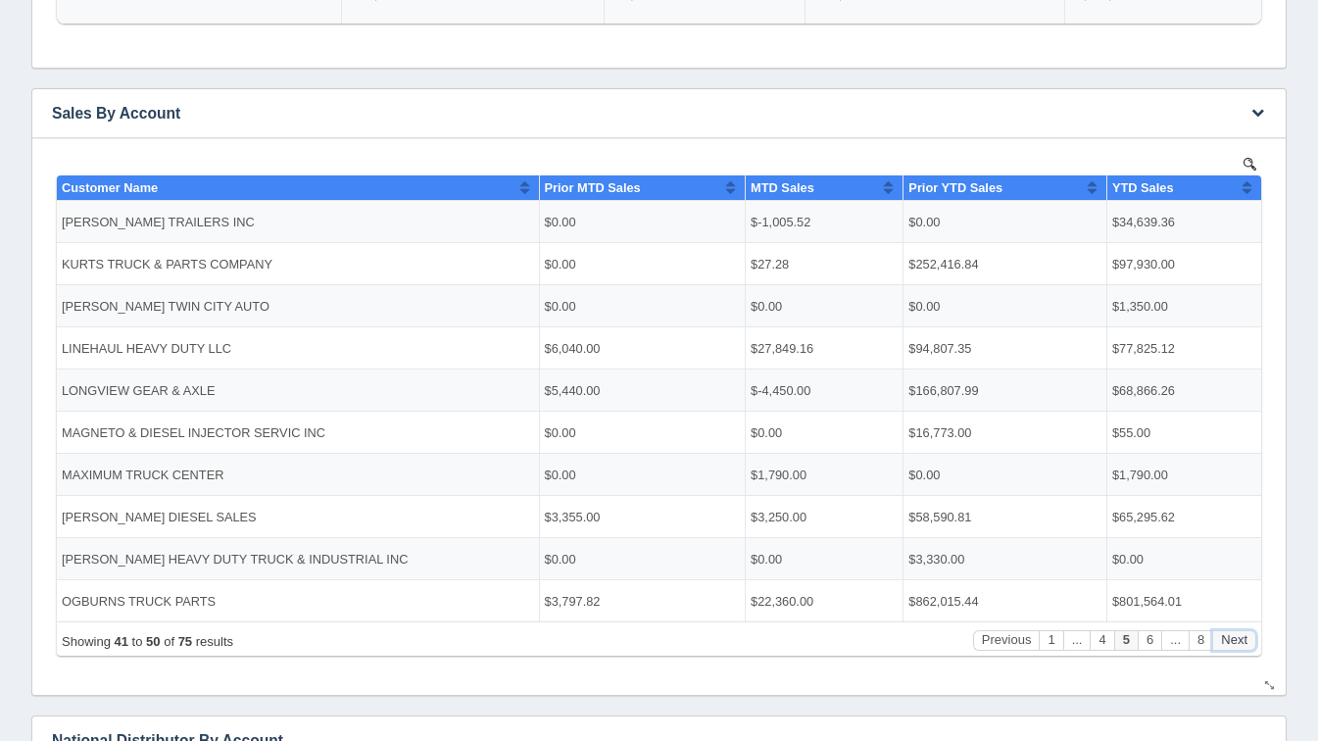
click at [1229, 646] on button "Next" at bounding box center [1234, 639] width 44 height 21
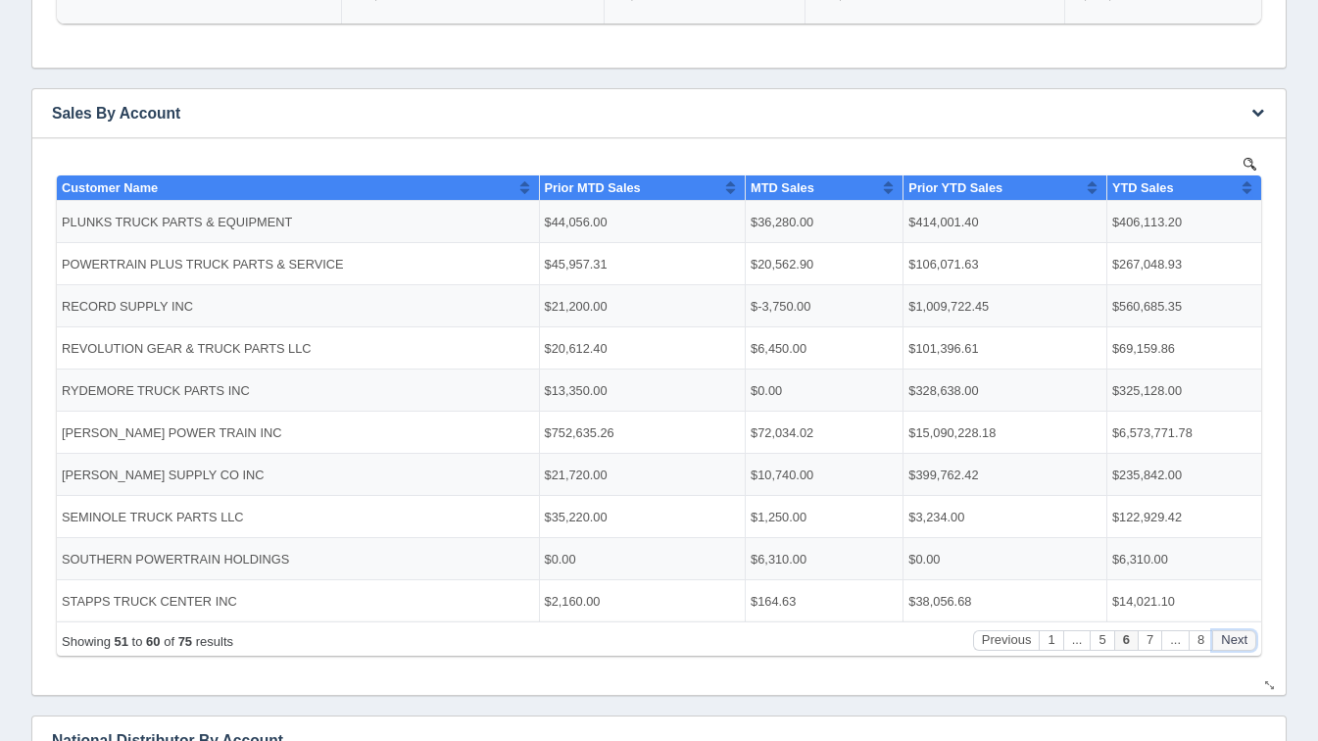
click at [1229, 646] on button "Next" at bounding box center [1234, 639] width 44 height 21
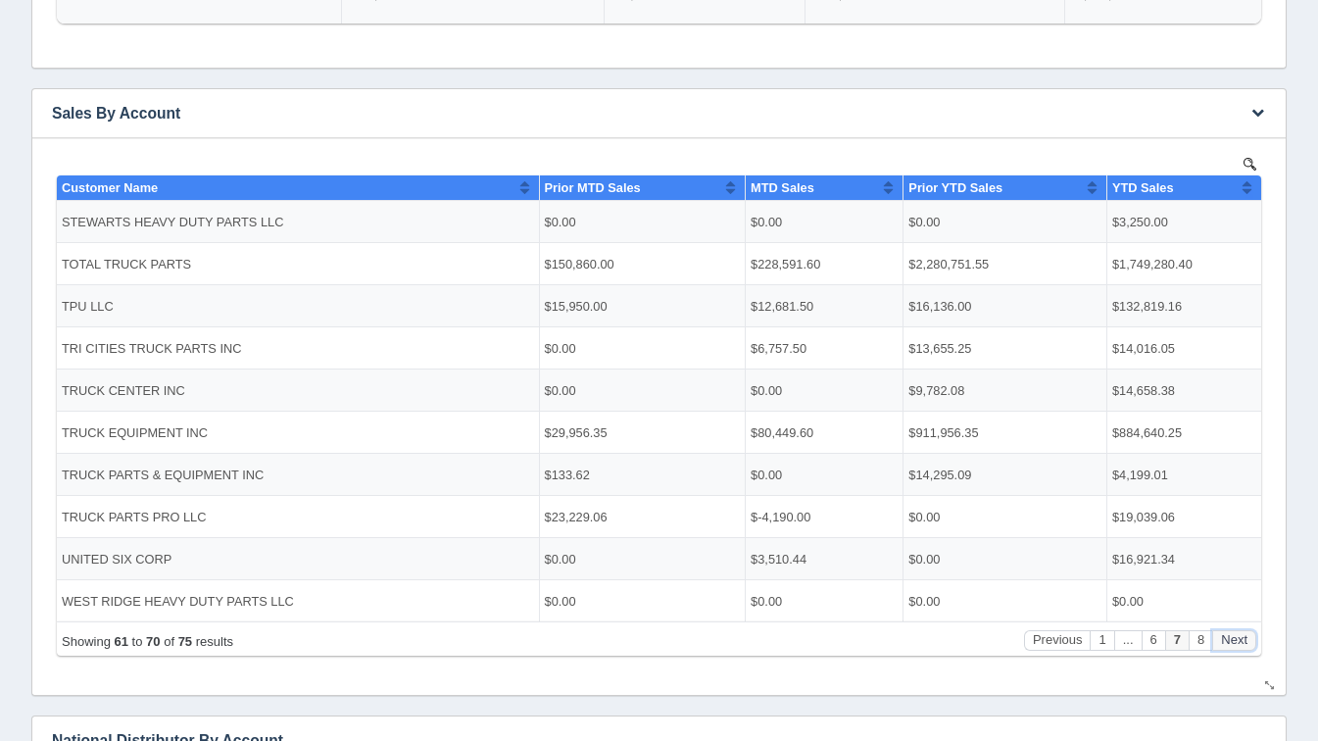
click at [1229, 646] on button "Next" at bounding box center [1234, 639] width 44 height 21
